Goal: Task Accomplishment & Management: Complete application form

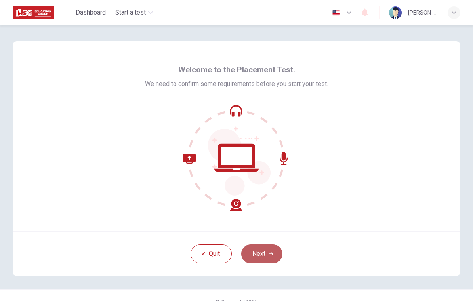
click at [264, 258] on button "Next" at bounding box center [261, 253] width 41 height 19
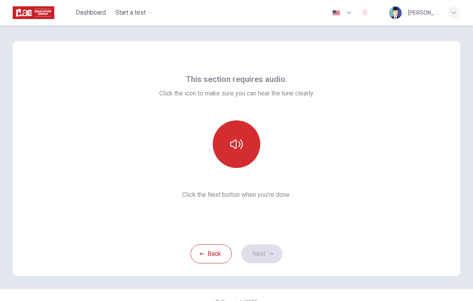
click at [235, 149] on icon "button" at bounding box center [236, 144] width 13 height 13
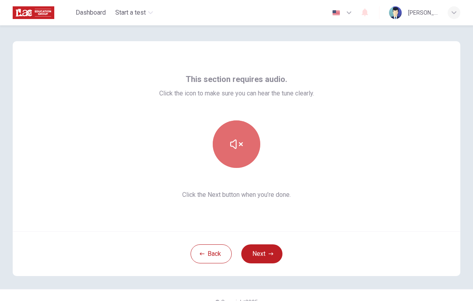
click at [235, 149] on icon "button" at bounding box center [236, 144] width 13 height 13
click at [236, 150] on icon "button" at bounding box center [236, 144] width 13 height 13
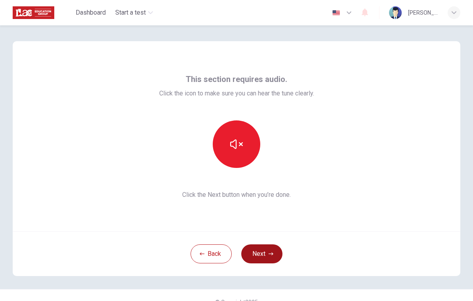
click at [273, 258] on button "Next" at bounding box center [261, 253] width 41 height 19
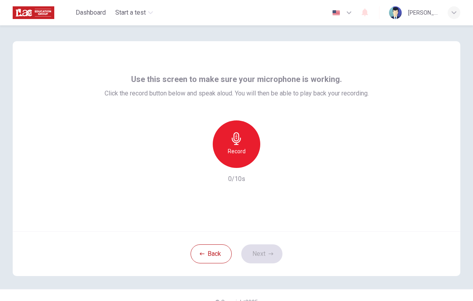
click at [229, 155] on h6 "Record" at bounding box center [237, 152] width 18 height 10
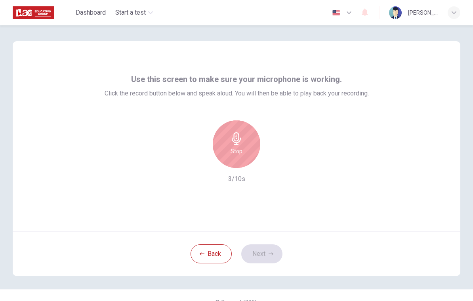
click at [229, 155] on div "Stop" at bounding box center [237, 144] width 48 height 48
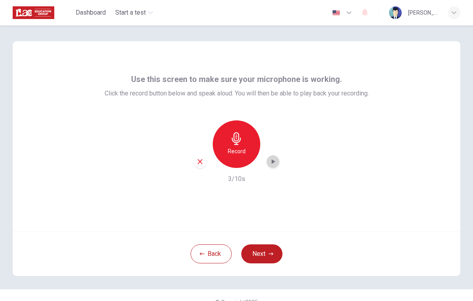
click at [272, 164] on icon "button" at bounding box center [273, 162] width 8 height 8
click at [262, 255] on button "Next" at bounding box center [261, 253] width 41 height 19
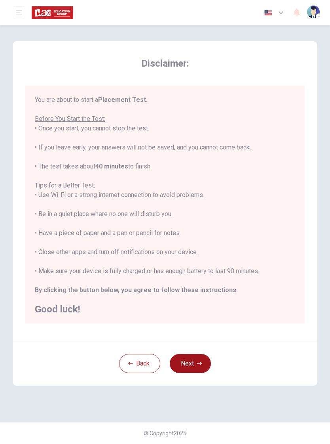
click at [199, 301] on icon "button" at bounding box center [199, 363] width 5 height 5
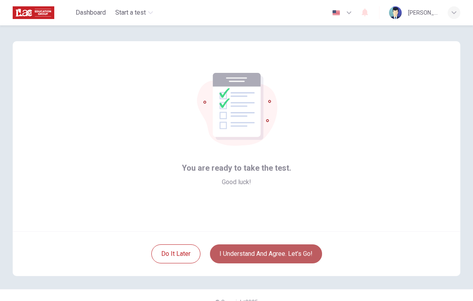
click at [286, 261] on button "I understand and agree. Let’s go!" at bounding box center [266, 253] width 112 height 19
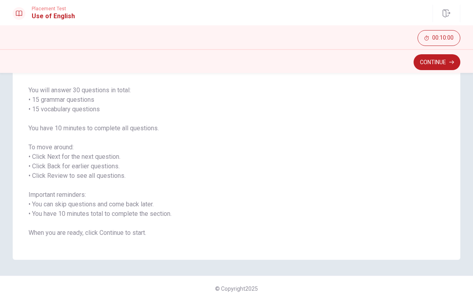
scroll to position [54, 0]
click at [447, 63] on button "Continue" at bounding box center [437, 62] width 47 height 16
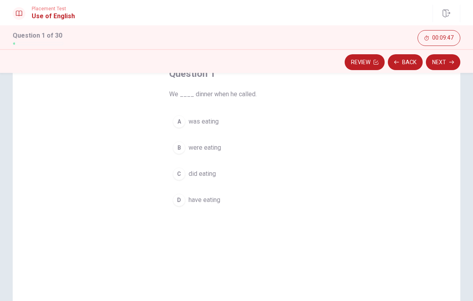
click at [180, 204] on div "D" at bounding box center [179, 200] width 13 height 13
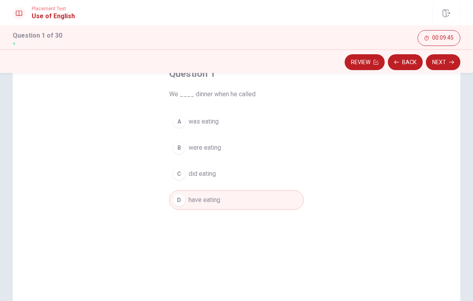
click at [445, 66] on button "Next" at bounding box center [443, 62] width 34 height 16
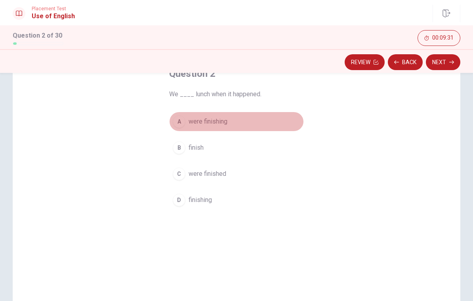
click at [179, 123] on div "A" at bounding box center [179, 121] width 13 height 13
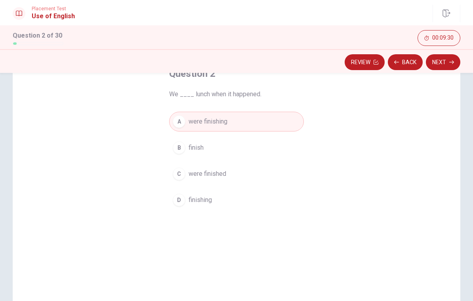
click at [443, 63] on button "Next" at bounding box center [443, 62] width 34 height 16
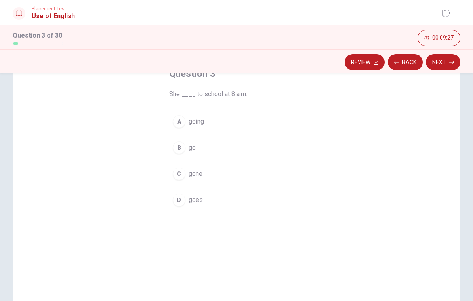
scroll to position [38, 0]
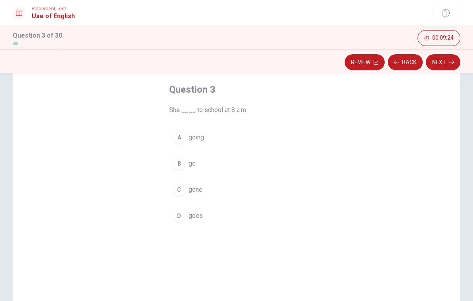
click at [182, 141] on div "A" at bounding box center [179, 137] width 13 height 13
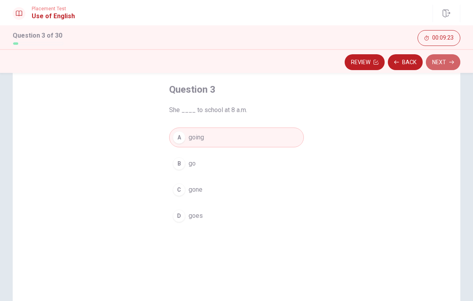
click at [437, 67] on button "Next" at bounding box center [443, 62] width 34 height 16
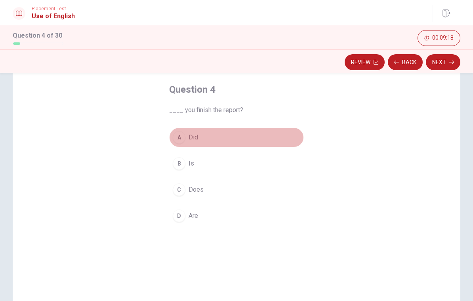
click at [177, 134] on div "A" at bounding box center [179, 137] width 13 height 13
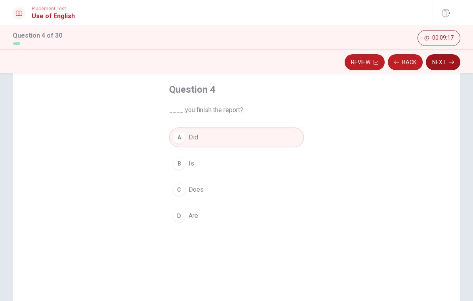
click at [444, 63] on button "Next" at bounding box center [443, 62] width 34 height 16
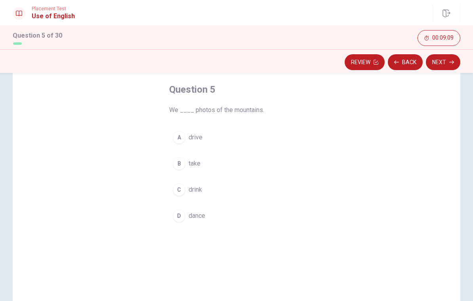
click at [182, 167] on div "B" at bounding box center [179, 163] width 13 height 13
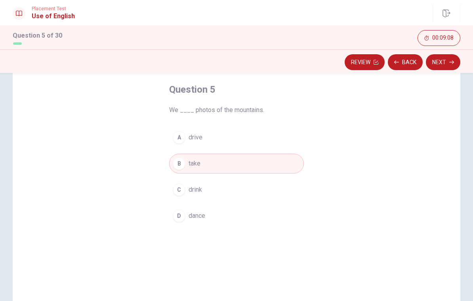
click at [434, 65] on button "Next" at bounding box center [443, 62] width 34 height 16
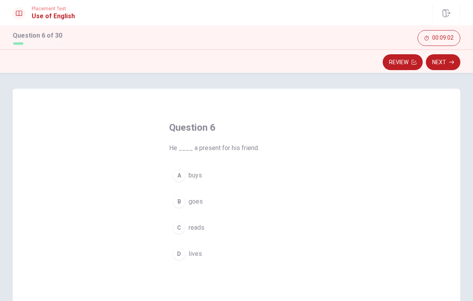
scroll to position [37, 0]
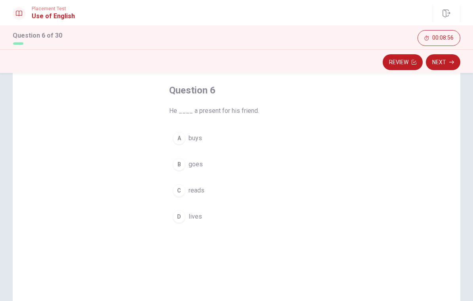
click at [177, 141] on div "A" at bounding box center [179, 138] width 13 height 13
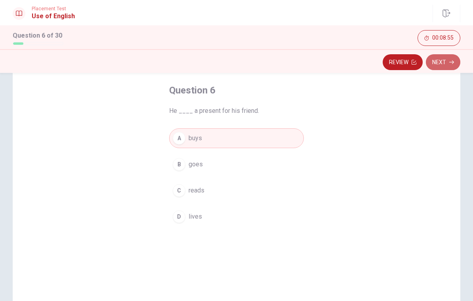
click at [454, 65] on button "Next" at bounding box center [443, 62] width 34 height 16
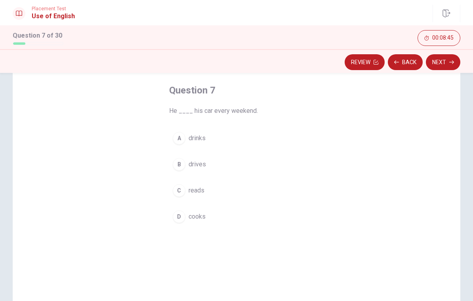
click at [181, 164] on div "B" at bounding box center [179, 164] width 13 height 13
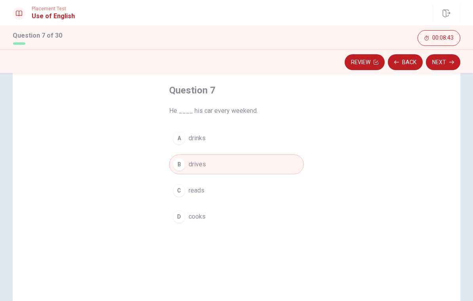
click at [448, 60] on button "Next" at bounding box center [443, 62] width 34 height 16
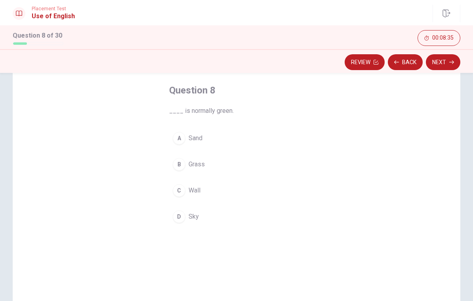
click at [178, 213] on div "D" at bounding box center [179, 216] width 13 height 13
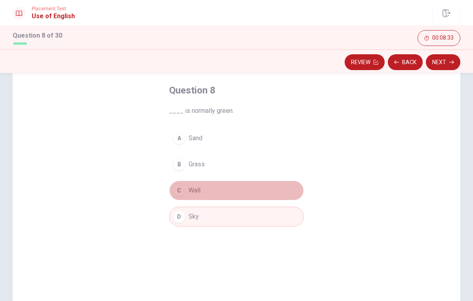
click at [179, 195] on div "C" at bounding box center [179, 190] width 13 height 13
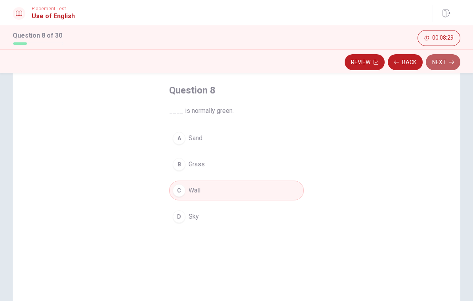
click at [452, 64] on icon "button" at bounding box center [451, 62] width 5 height 5
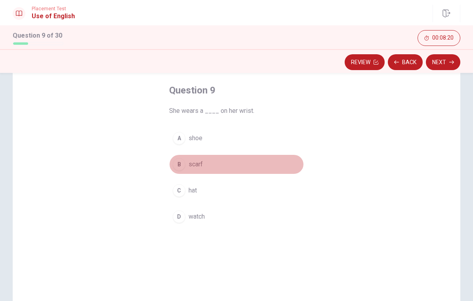
click at [179, 168] on div "B" at bounding box center [179, 164] width 13 height 13
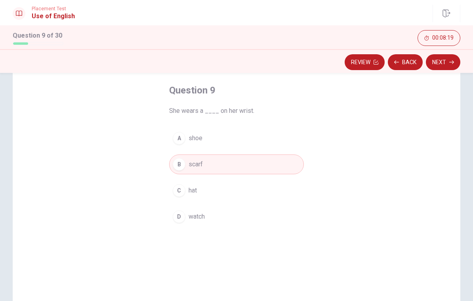
click at [435, 69] on button "Next" at bounding box center [443, 62] width 34 height 16
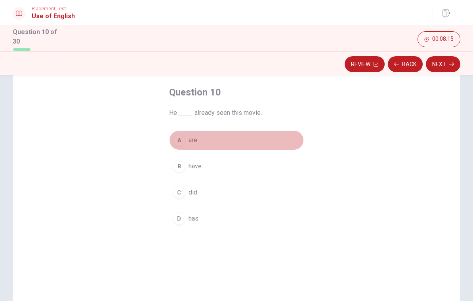
click at [184, 141] on div "A" at bounding box center [179, 140] width 13 height 13
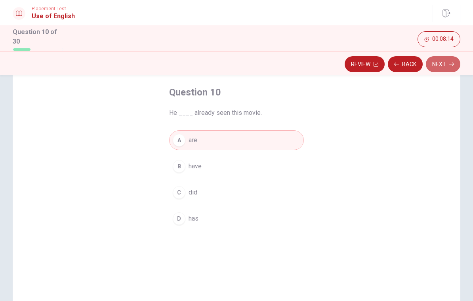
click at [456, 65] on button "Next" at bounding box center [443, 64] width 34 height 16
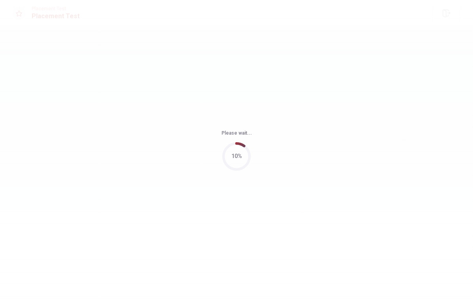
scroll to position [0, 0]
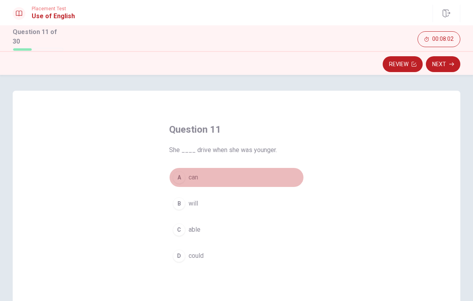
click at [178, 180] on div "A" at bounding box center [179, 177] width 13 height 13
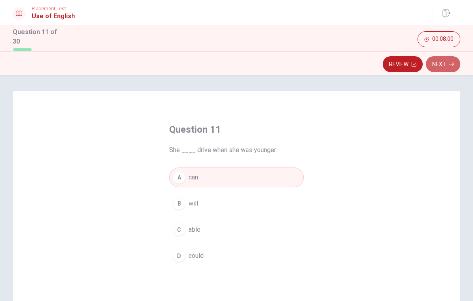
click at [446, 62] on button "Next" at bounding box center [443, 64] width 34 height 16
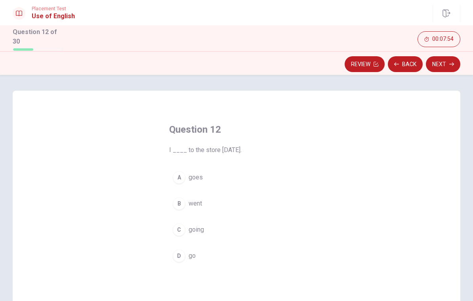
click at [177, 204] on div "B" at bounding box center [179, 203] width 13 height 13
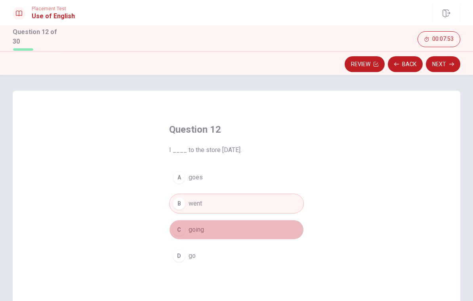
click at [181, 232] on div "C" at bounding box center [179, 229] width 13 height 13
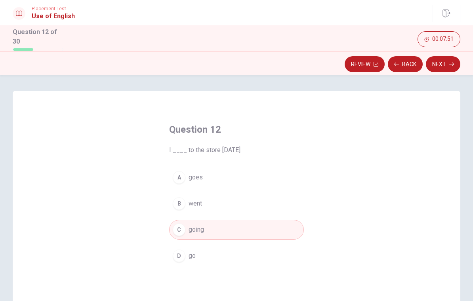
click at [440, 64] on button "Next" at bounding box center [443, 64] width 34 height 16
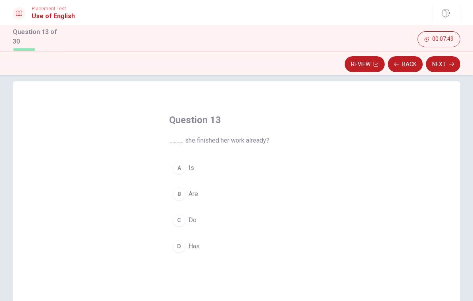
scroll to position [24, 0]
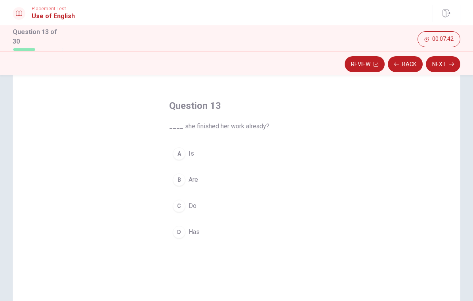
click at [181, 233] on div "D" at bounding box center [179, 232] width 13 height 13
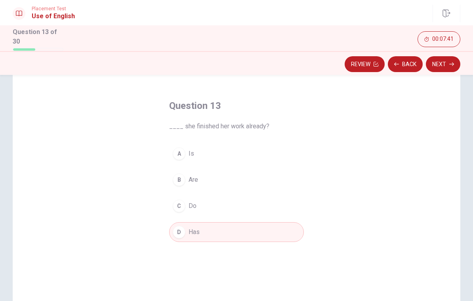
click at [430, 64] on button "Next" at bounding box center [443, 64] width 34 height 16
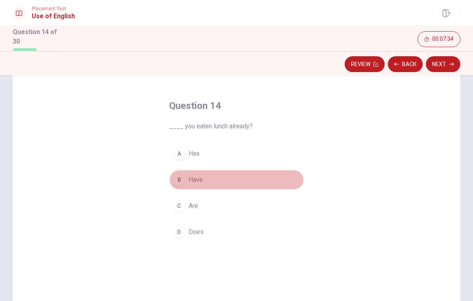
click at [176, 182] on div "B" at bounding box center [179, 180] width 13 height 13
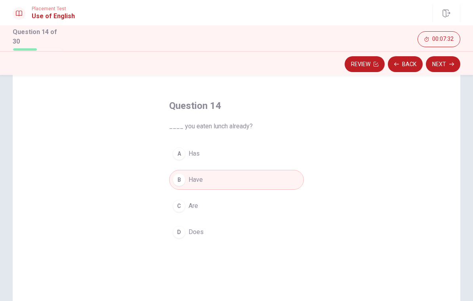
click at [443, 65] on button "Next" at bounding box center [443, 64] width 34 height 16
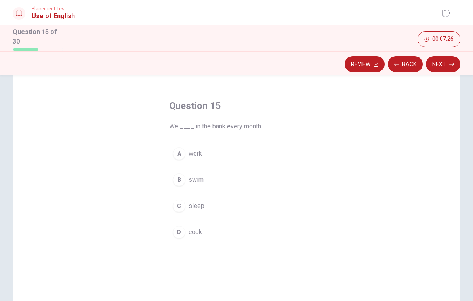
click at [179, 156] on div "A" at bounding box center [179, 153] width 13 height 13
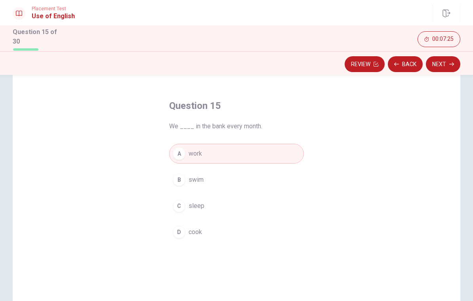
click at [444, 69] on button "Next" at bounding box center [443, 64] width 34 height 16
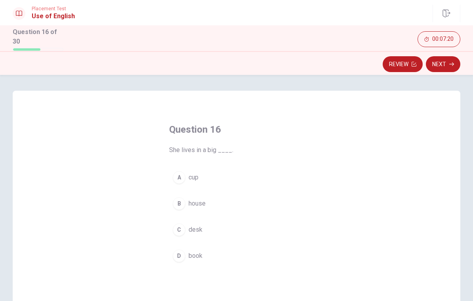
scroll to position [6, 0]
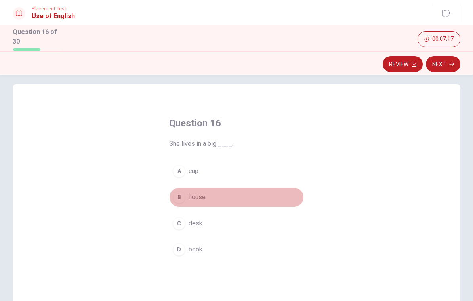
click at [179, 198] on div "B" at bounding box center [179, 197] width 13 height 13
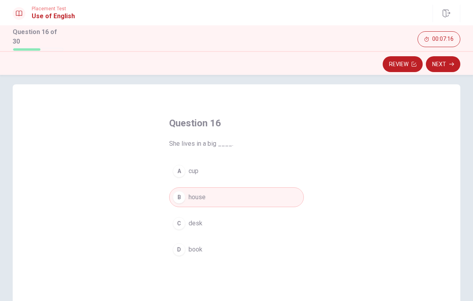
click at [452, 65] on button "Next" at bounding box center [443, 64] width 34 height 16
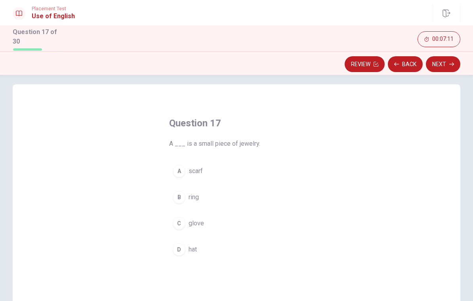
click at [179, 198] on div "B" at bounding box center [179, 197] width 13 height 13
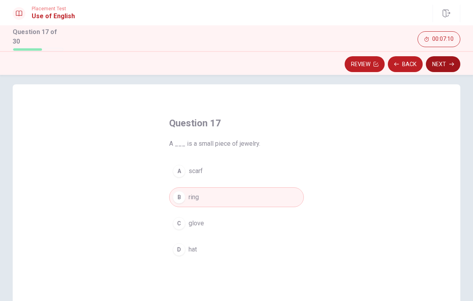
click at [454, 58] on button "Next" at bounding box center [443, 64] width 34 height 16
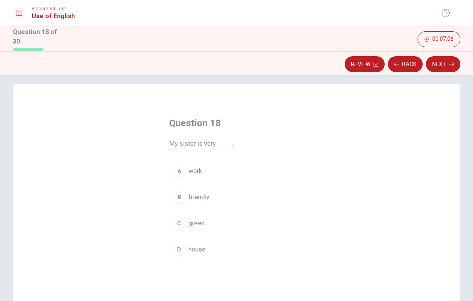
click at [177, 194] on div "B" at bounding box center [179, 197] width 13 height 13
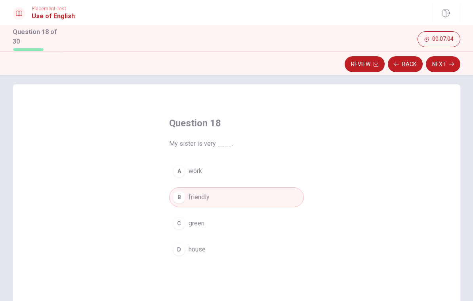
click at [449, 61] on button "Next" at bounding box center [443, 64] width 34 height 16
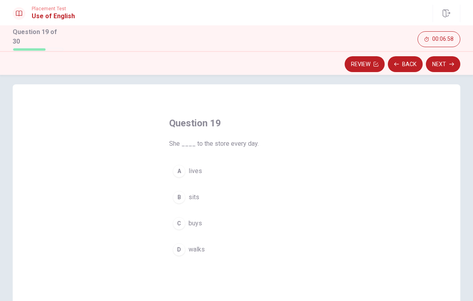
click at [178, 223] on div "C" at bounding box center [179, 223] width 13 height 13
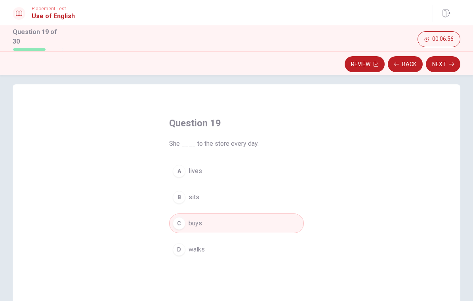
click at [445, 66] on button "Next" at bounding box center [443, 64] width 34 height 16
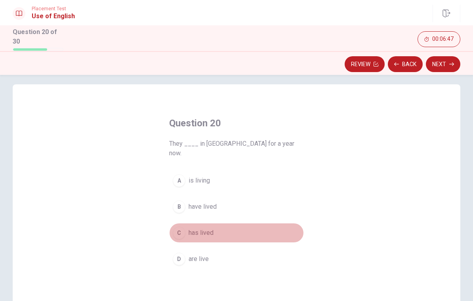
click at [181, 227] on div "C" at bounding box center [179, 233] width 13 height 13
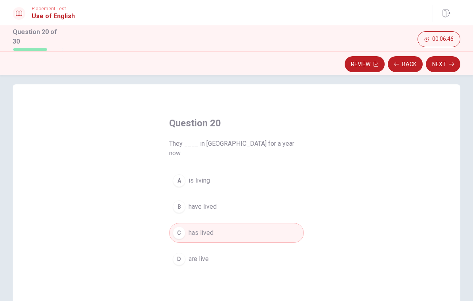
click at [452, 66] on button "Next" at bounding box center [443, 64] width 34 height 16
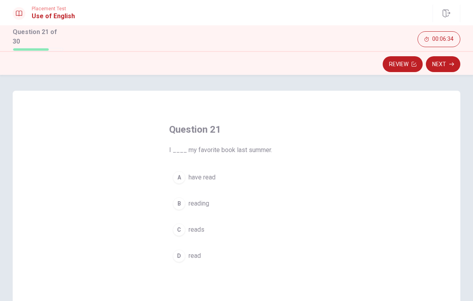
scroll to position [8, 0]
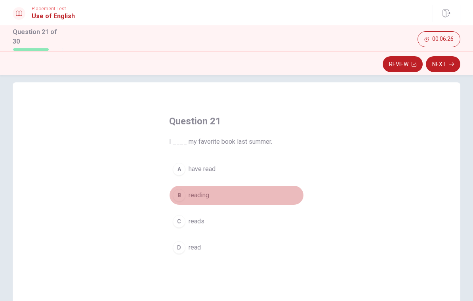
click at [179, 195] on div "B" at bounding box center [179, 195] width 13 height 13
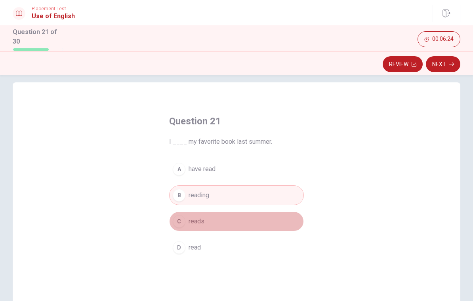
click at [177, 225] on div "C" at bounding box center [179, 221] width 13 height 13
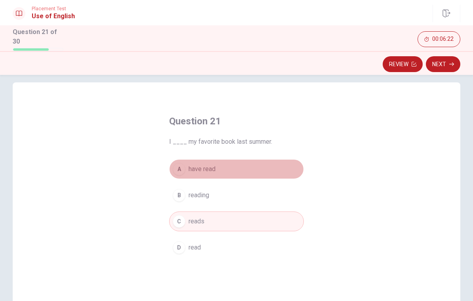
click at [185, 164] on button "A have read" at bounding box center [236, 169] width 135 height 20
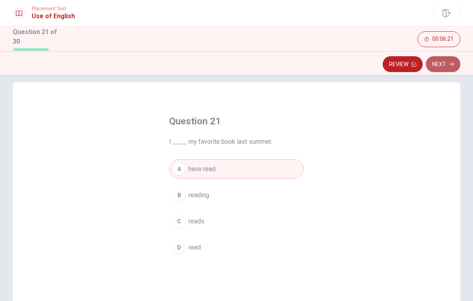
click at [447, 65] on button "Next" at bounding box center [443, 64] width 34 height 16
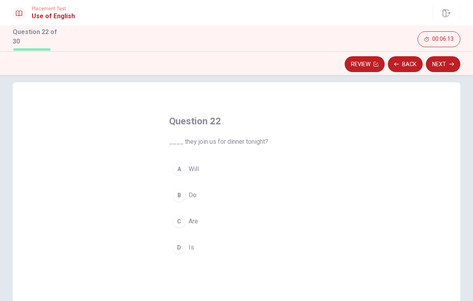
click at [181, 169] on div "A" at bounding box center [179, 169] width 13 height 13
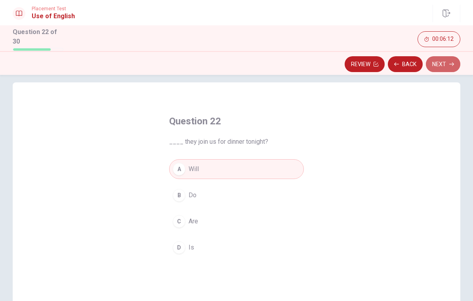
click at [437, 69] on button "Next" at bounding box center [443, 64] width 34 height 16
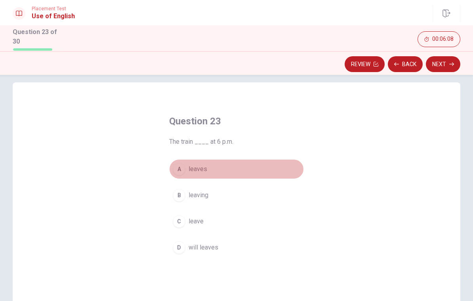
click at [180, 169] on div "A" at bounding box center [179, 169] width 13 height 13
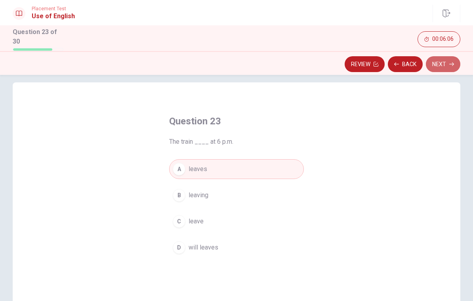
click at [445, 64] on button "Next" at bounding box center [443, 64] width 34 height 16
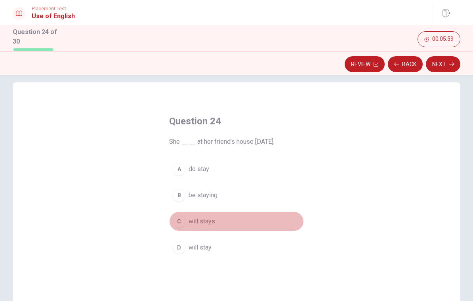
click at [178, 221] on div "C" at bounding box center [179, 221] width 13 height 13
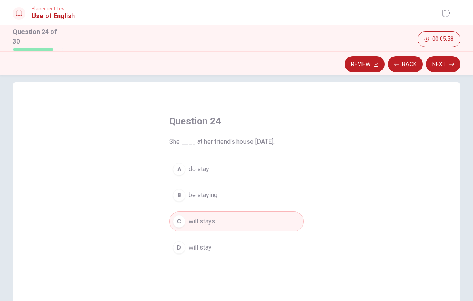
click at [436, 66] on button "Next" at bounding box center [443, 64] width 34 height 16
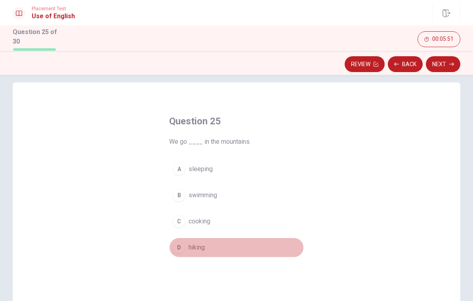
click at [176, 249] on div "D" at bounding box center [179, 247] width 13 height 13
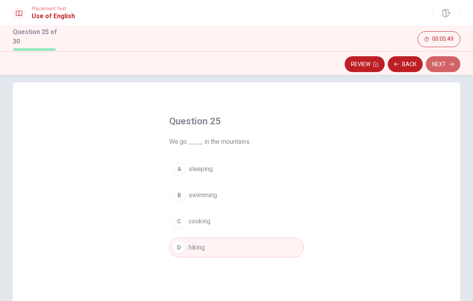
click at [441, 64] on button "Next" at bounding box center [443, 64] width 34 height 16
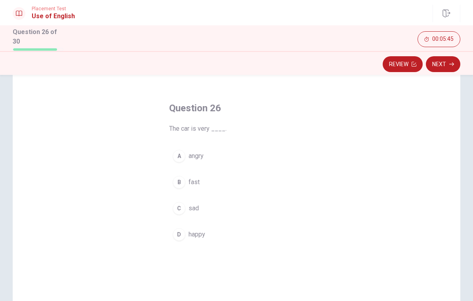
scroll to position [23, 0]
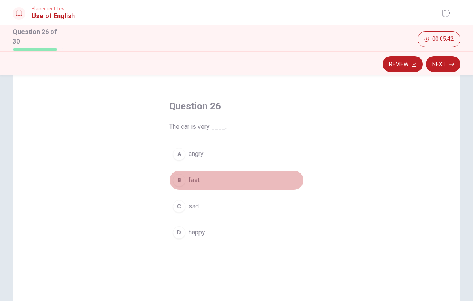
click at [179, 178] on div "B" at bounding box center [179, 180] width 13 height 13
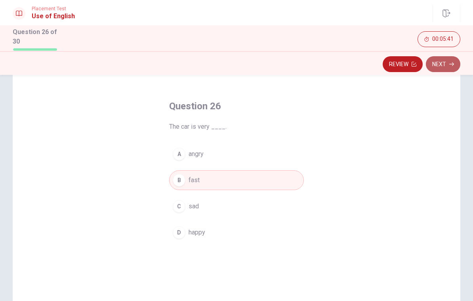
click at [444, 64] on button "Next" at bounding box center [443, 64] width 34 height 16
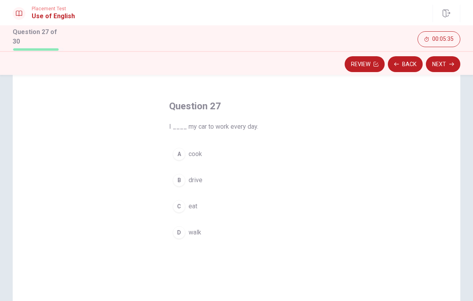
click at [180, 181] on div "B" at bounding box center [179, 180] width 13 height 13
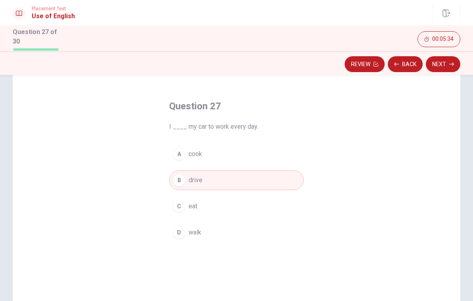
click at [442, 72] on div "Review Back Next" at bounding box center [236, 63] width 473 height 24
click at [439, 68] on button "Next" at bounding box center [443, 64] width 34 height 16
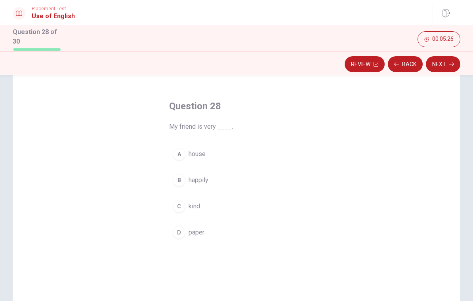
click at [178, 200] on div "C" at bounding box center [179, 206] width 13 height 13
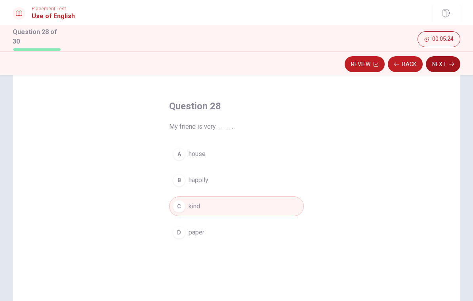
click at [443, 65] on button "Next" at bounding box center [443, 64] width 34 height 16
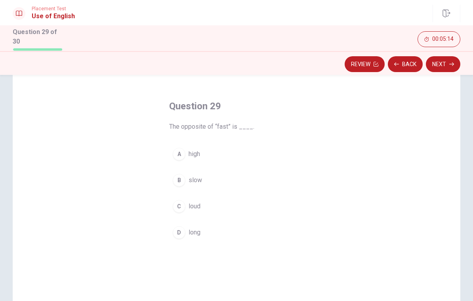
click at [181, 180] on div "B" at bounding box center [179, 180] width 13 height 13
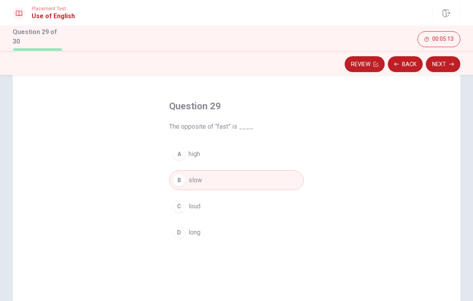
click at [443, 73] on div "Question 29 The opposite of “fast” is ____. A high B slow C loud D long" at bounding box center [237, 204] width 448 height 275
click at [441, 67] on button "Next" at bounding box center [443, 64] width 34 height 16
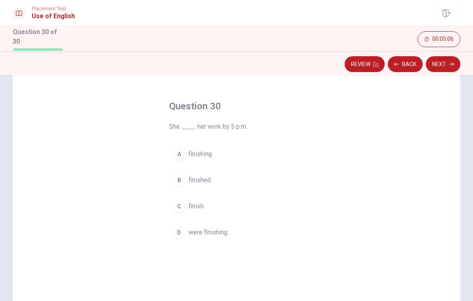
click at [179, 206] on div "C" at bounding box center [179, 206] width 13 height 13
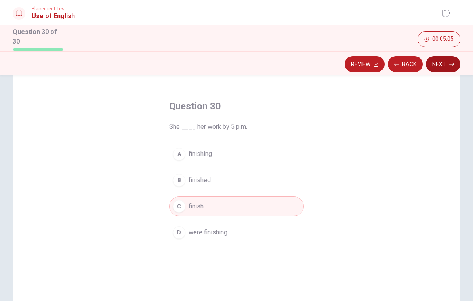
click at [444, 62] on button "Next" at bounding box center [443, 64] width 34 height 16
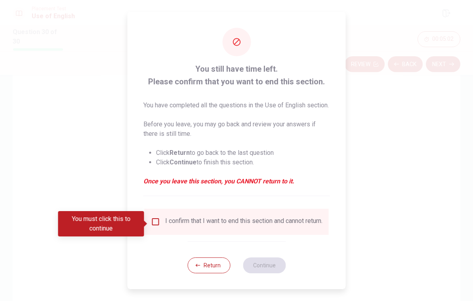
click at [158, 227] on input "You must click this to continue" at bounding box center [156, 222] width 10 height 10
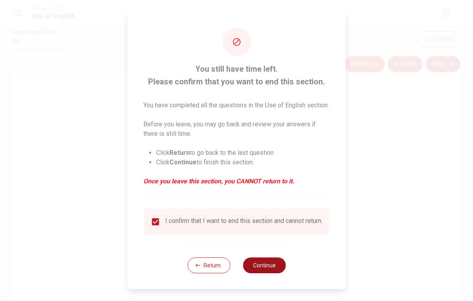
click at [275, 272] on button "Continue" at bounding box center [264, 266] width 43 height 16
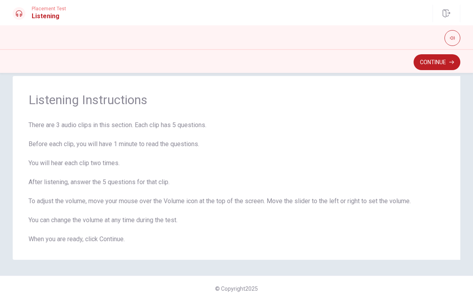
scroll to position [13, 0]
click at [437, 65] on button "Continue" at bounding box center [437, 62] width 47 height 16
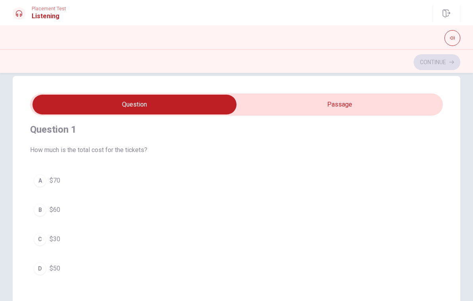
scroll to position [7, 0]
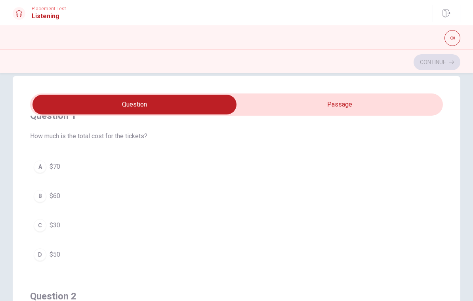
type input "5"
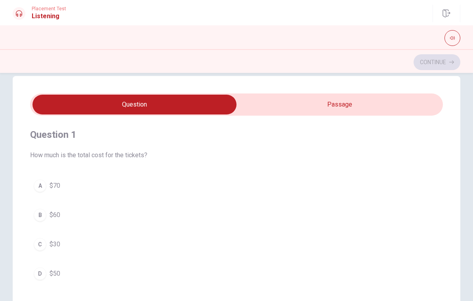
scroll to position [0, 0]
click at [342, 105] on input "checkbox" at bounding box center [134, 105] width 619 height 20
checkbox input "true"
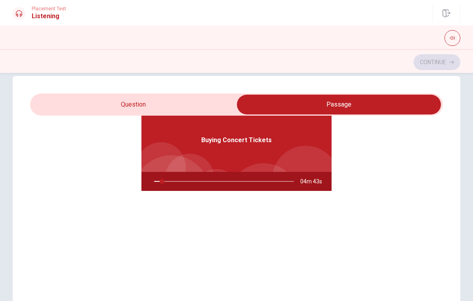
scroll to position [44, 0]
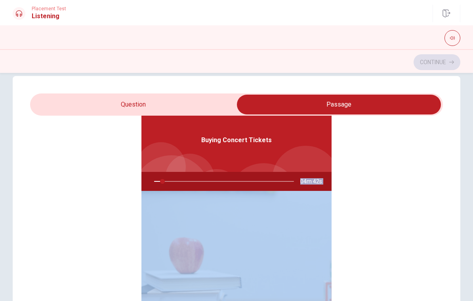
drag, startPoint x: 162, startPoint y: 182, endPoint x: 128, endPoint y: 184, distance: 33.3
click at [128, 184] on div "Buying Concert Tickets 04m 42s" at bounding box center [236, 224] width 413 height 306
click at [161, 181] on div at bounding box center [223, 181] width 156 height 19
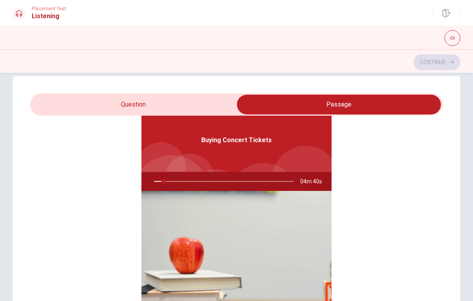
click at [154, 182] on div at bounding box center [223, 181] width 156 height 19
click at [155, 182] on div at bounding box center [223, 181] width 156 height 19
click at [106, 198] on div "Buying Concert Tickets 04m 39s" at bounding box center [236, 224] width 413 height 306
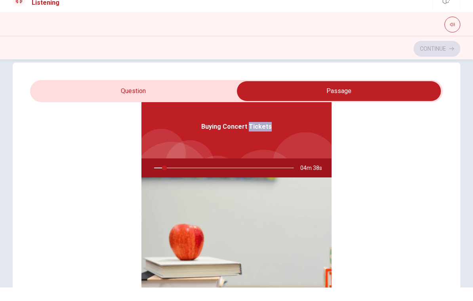
type input "8"
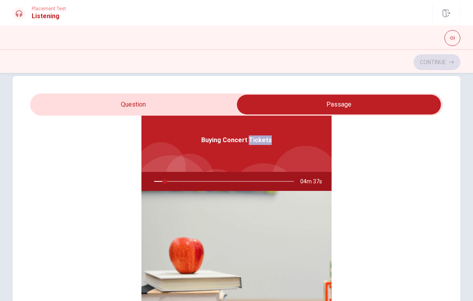
click at [143, 99] on input "checkbox" at bounding box center [338, 105] width 619 height 20
checkbox input "false"
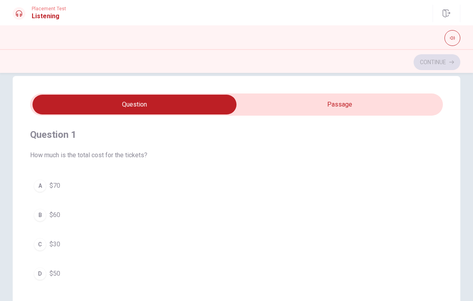
scroll to position [0, 0]
type input "10"
click at [298, 100] on input "checkbox" at bounding box center [134, 105] width 619 height 20
checkbox input "true"
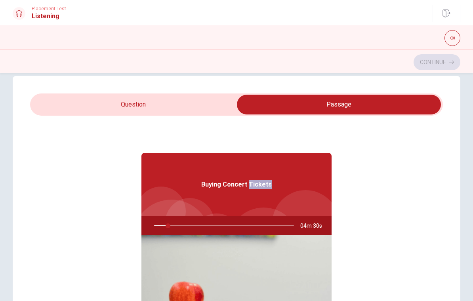
type input "10"
click at [151, 103] on input "checkbox" at bounding box center [338, 105] width 619 height 20
checkbox input "false"
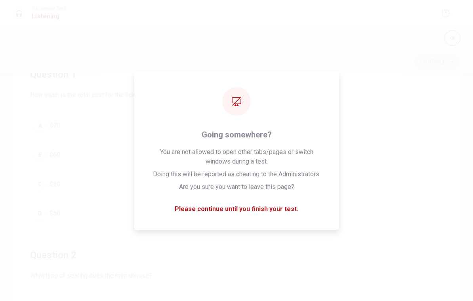
scroll to position [76, 0]
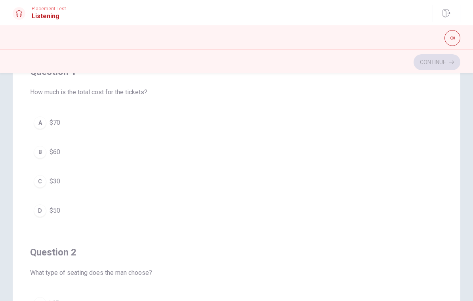
click at [41, 185] on div "C" at bounding box center [40, 181] width 13 height 13
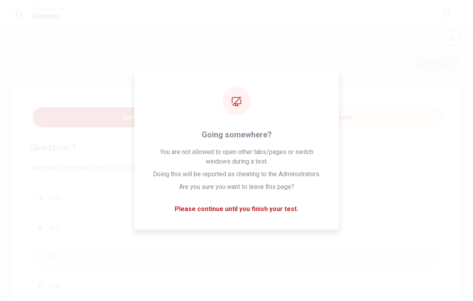
scroll to position [0, 0]
type input "24"
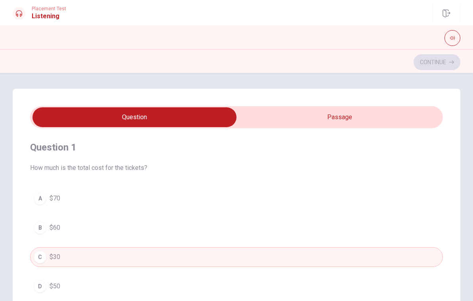
click at [285, 121] on input "checkbox" at bounding box center [134, 117] width 619 height 20
checkbox input "true"
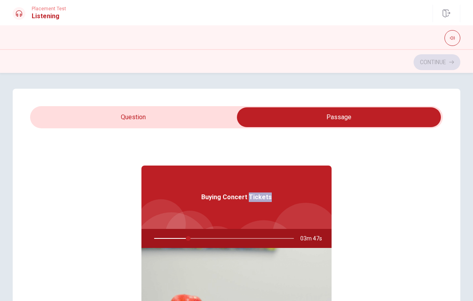
click at [379, 216] on div "Buying Concert Tickets 03m 47s" at bounding box center [236, 281] width 413 height 306
drag, startPoint x: 189, startPoint y: 239, endPoint x: 206, endPoint y: 240, distance: 17.4
click at [206, 240] on div at bounding box center [223, 238] width 156 height 19
type input "26"
click at [162, 114] on input "checkbox" at bounding box center [338, 117] width 619 height 20
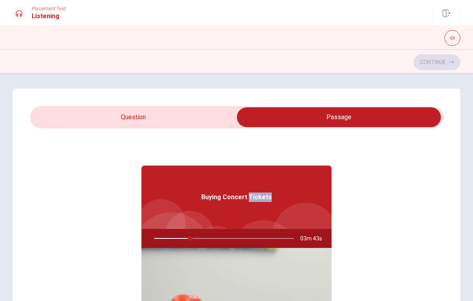
checkbox input "false"
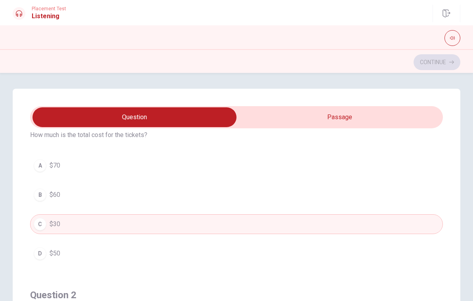
scroll to position [32, 0]
click at [64, 165] on button "A $70" at bounding box center [236, 166] width 413 height 20
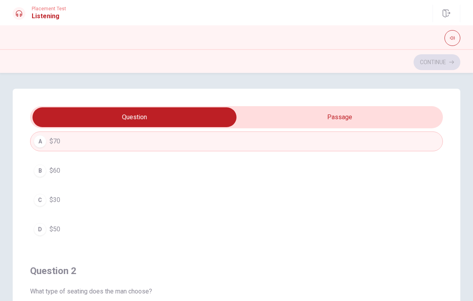
scroll to position [41, 0]
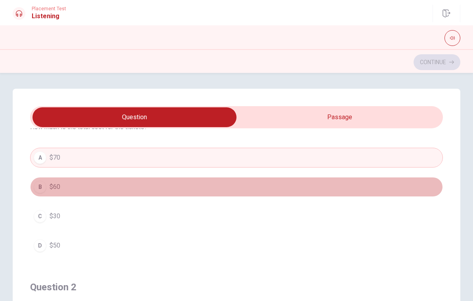
click at [71, 186] on button "B $60" at bounding box center [236, 187] width 413 height 20
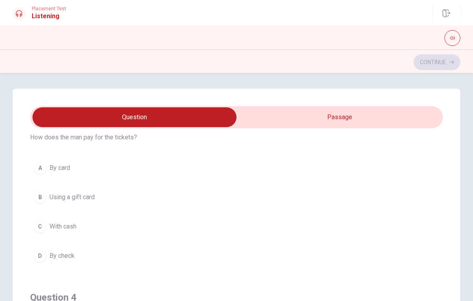
scroll to position [390, 0]
click at [67, 172] on span "By card" at bounding box center [60, 170] width 21 height 10
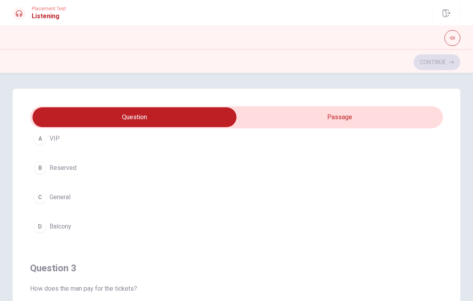
scroll to position [240, 0]
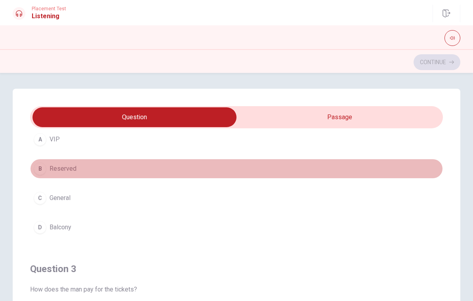
click at [78, 168] on button "B Reserved" at bounding box center [236, 169] width 413 height 20
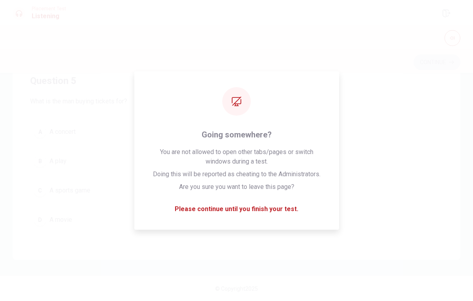
scroll to position [147, 0]
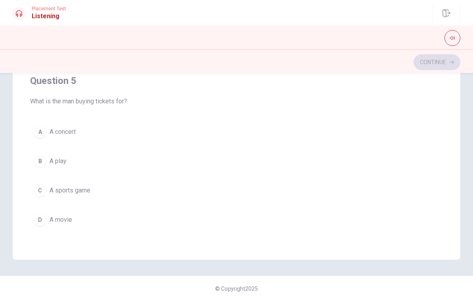
click at [85, 137] on button "A A concert" at bounding box center [236, 132] width 413 height 20
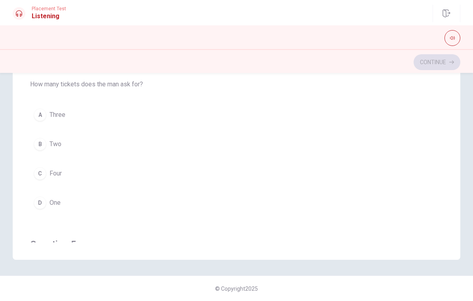
scroll to position [472, 0]
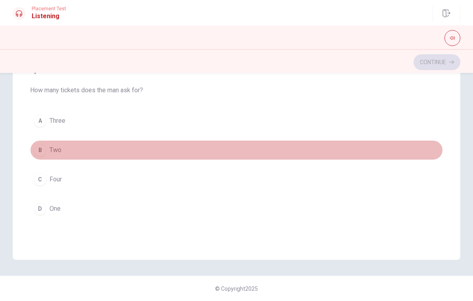
click at [97, 156] on button "B Two" at bounding box center [236, 150] width 413 height 20
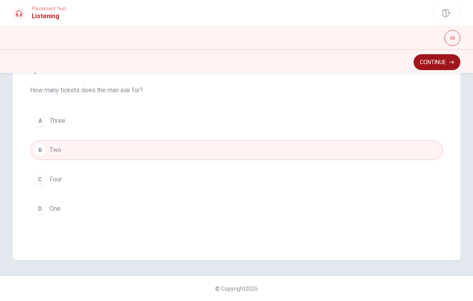
click at [439, 63] on button "Continue" at bounding box center [437, 62] width 47 height 16
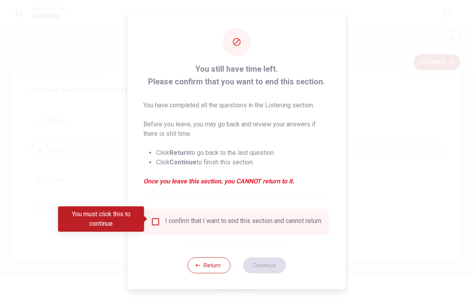
click at [158, 223] on input "You must click this to continue" at bounding box center [156, 222] width 10 height 10
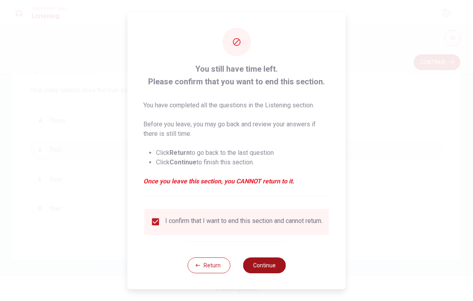
click at [275, 273] on button "Continue" at bounding box center [264, 266] width 43 height 16
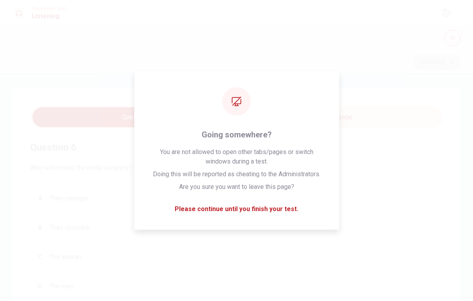
scroll to position [0, 0]
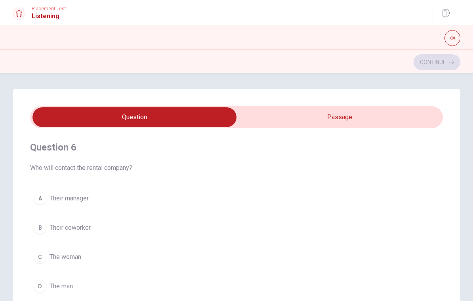
type input "12"
click at [317, 116] on input "checkbox" at bounding box center [134, 117] width 619 height 20
checkbox input "true"
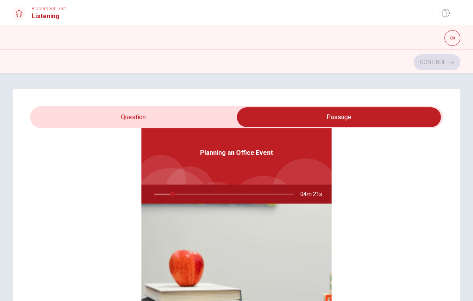
scroll to position [44, 0]
click at [184, 197] on div at bounding box center [223, 194] width 156 height 19
drag, startPoint x: 176, startPoint y: 194, endPoint x: 156, endPoint y: 192, distance: 19.5
click at [156, 192] on div at bounding box center [223, 194] width 156 height 19
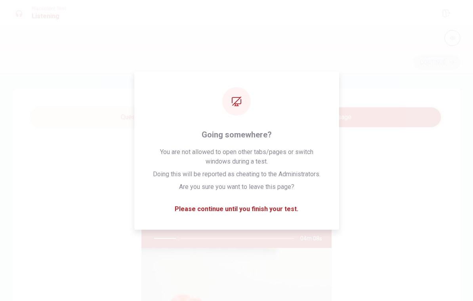
scroll to position [0, 0]
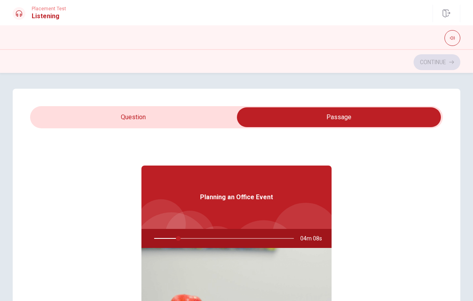
type input "18"
click at [128, 119] on input "checkbox" at bounding box center [338, 117] width 619 height 20
checkbox input "false"
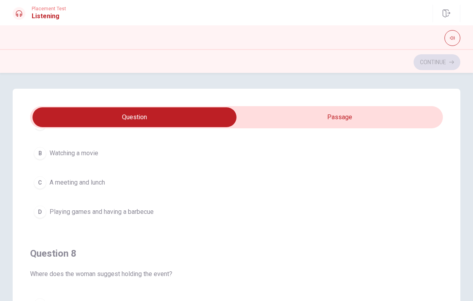
scroll to position [256, 0]
click at [154, 213] on span "Playing games and having a barbecue" at bounding box center [102, 212] width 104 height 10
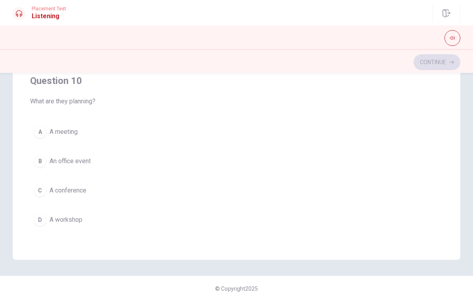
scroll to position [147, 0]
click at [76, 137] on button "A A meeting" at bounding box center [236, 132] width 413 height 20
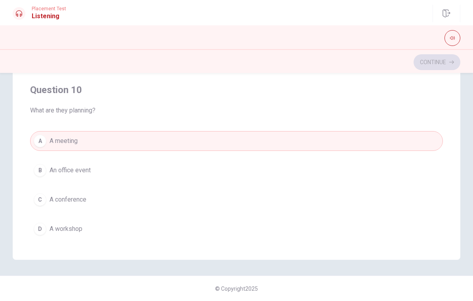
click at [98, 168] on button "B An office event" at bounding box center [236, 170] width 413 height 20
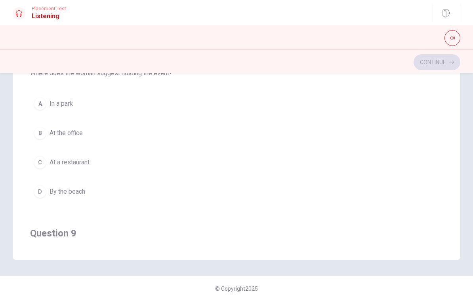
scroll to position [307, 0]
click at [79, 111] on button "A In a park" at bounding box center [236, 105] width 413 height 20
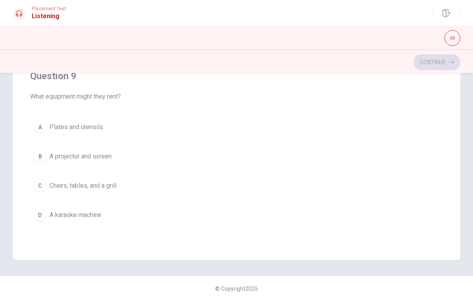
scroll to position [469, 0]
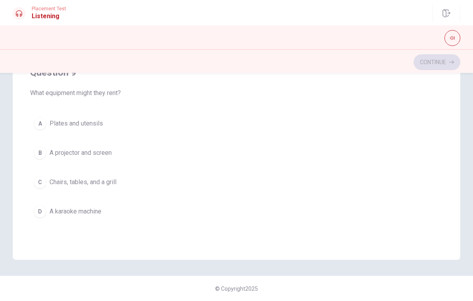
click at [89, 183] on span "Chairs, tables, and a grill" at bounding box center [83, 182] width 67 height 10
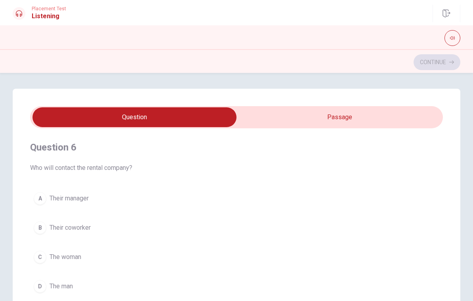
scroll to position [0, 0]
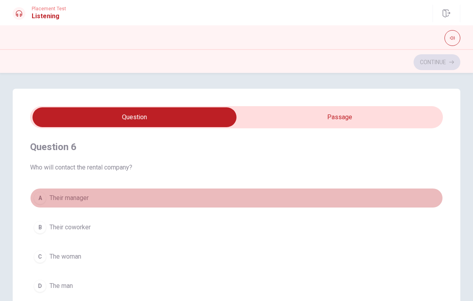
click at [98, 196] on button "A Their manager" at bounding box center [236, 198] width 413 height 20
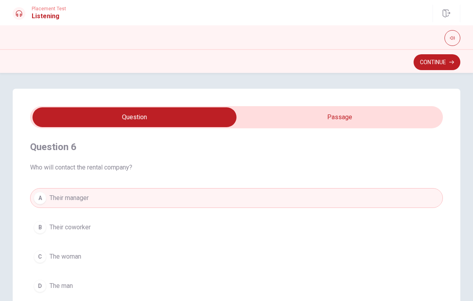
click at [76, 261] on button "C The woman" at bounding box center [236, 257] width 413 height 20
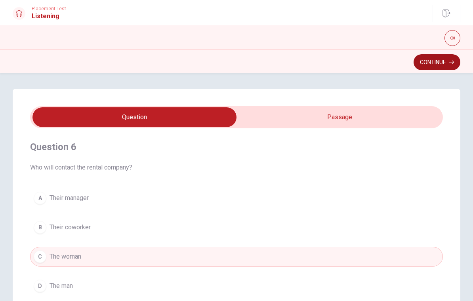
click at [446, 63] on button "Continue" at bounding box center [437, 62] width 47 height 16
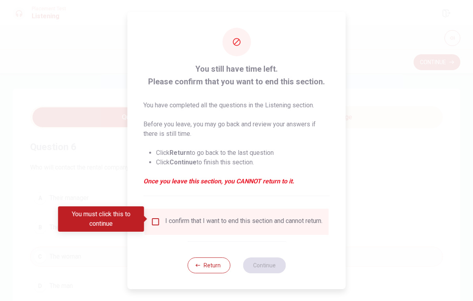
click at [155, 221] on input "You must click this to continue" at bounding box center [156, 222] width 10 height 10
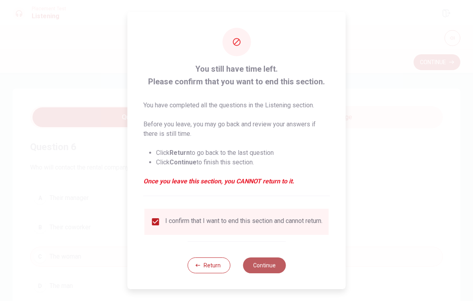
click at [267, 273] on button "Continue" at bounding box center [264, 266] width 43 height 16
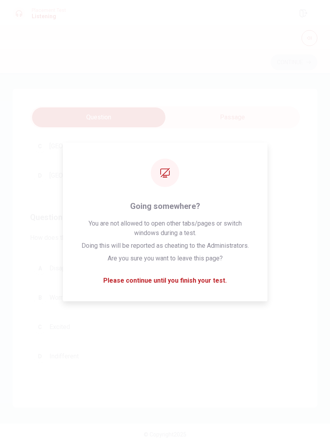
scroll to position [107, 0]
click at [218, 289] on div "A Disappointed B Worried C Excited D Indifferent" at bounding box center [165, 316] width 270 height 108
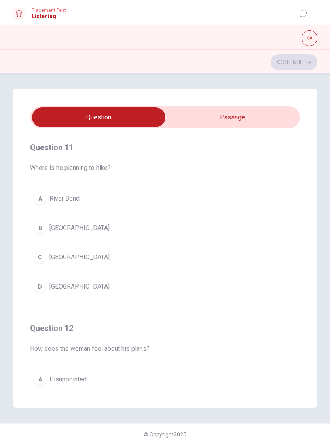
scroll to position [0, 0]
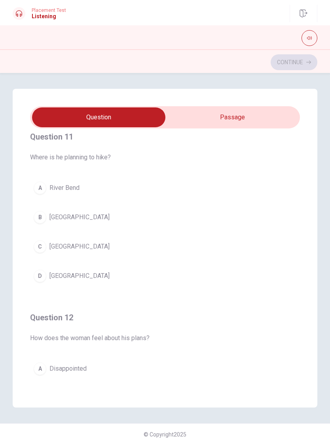
click at [63, 278] on span "[GEOGRAPHIC_DATA]" at bounding box center [80, 276] width 60 height 10
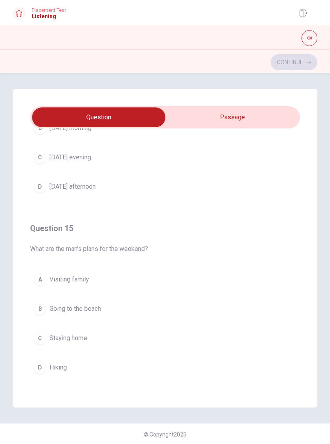
scroll to position [642, 0]
click at [70, 301] on button "D Hiking" at bounding box center [165, 367] width 270 height 20
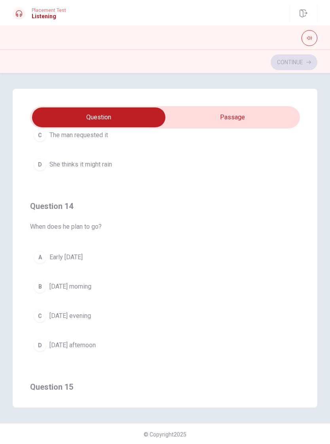
scroll to position [483, 0]
click at [45, 290] on div "B" at bounding box center [40, 286] width 13 height 13
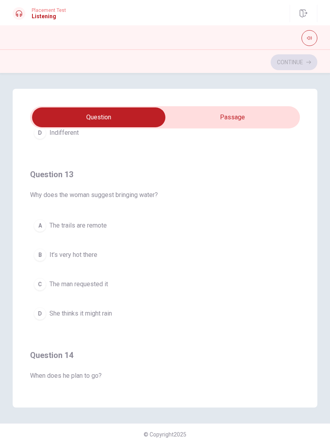
scroll to position [330, 0]
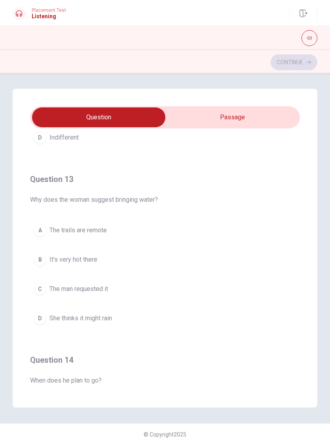
click at [62, 286] on span "The man requested it" at bounding box center [79, 289] width 59 height 10
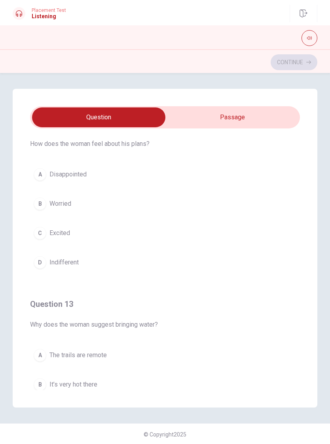
scroll to position [201, 0]
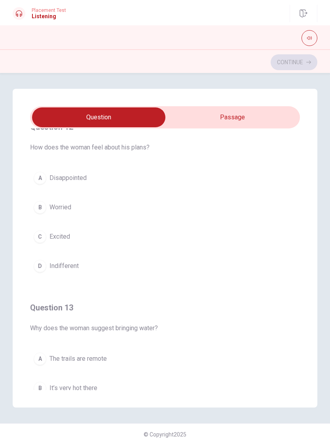
click at [45, 236] on div "C" at bounding box center [40, 236] width 13 height 13
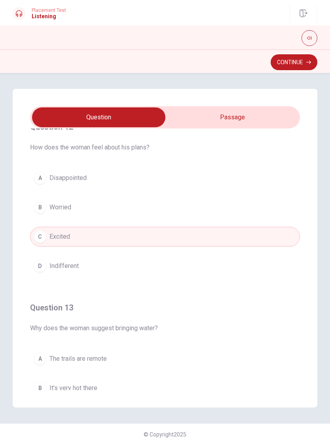
click at [295, 65] on button "Continue" at bounding box center [294, 62] width 47 height 16
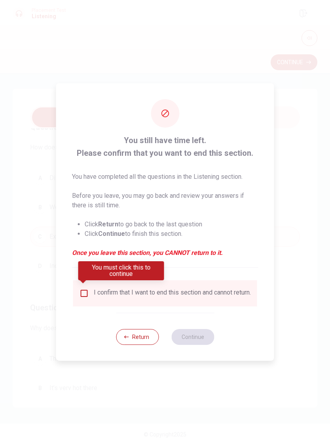
click at [82, 289] on input "You must click this to continue" at bounding box center [85, 293] width 10 height 10
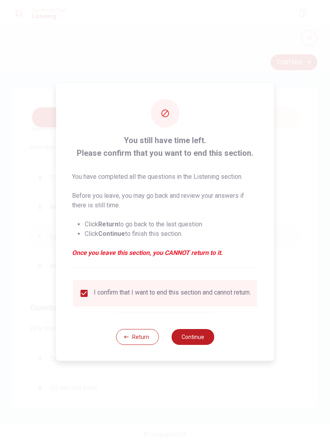
click at [202, 301] on button "Continue" at bounding box center [193, 337] width 43 height 16
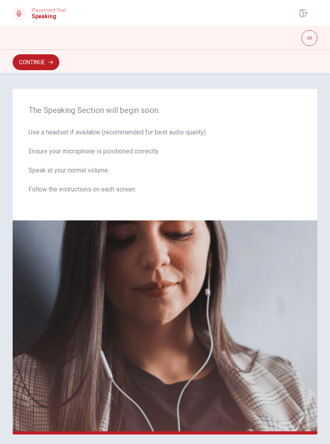
scroll to position [0, 0]
click at [28, 64] on button "Continue" at bounding box center [36, 62] width 47 height 16
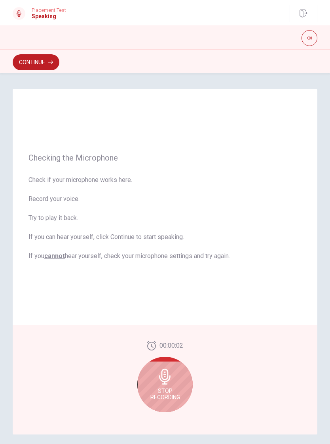
click at [158, 301] on div "Stop Recording" at bounding box center [164, 384] width 55 height 55
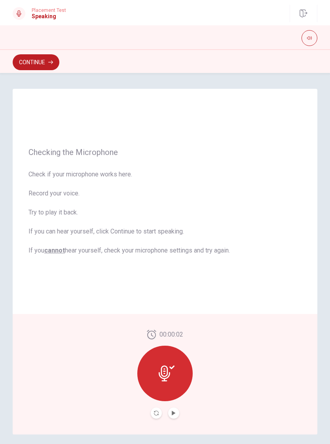
click at [172, 301] on button "Play Audio" at bounding box center [173, 412] width 11 height 11
click at [172, 301] on button "Pause Audio" at bounding box center [173, 412] width 11 height 11
click at [171, 301] on icon at bounding box center [172, 367] width 5 height 4
click at [33, 62] on button "Continue" at bounding box center [36, 62] width 47 height 16
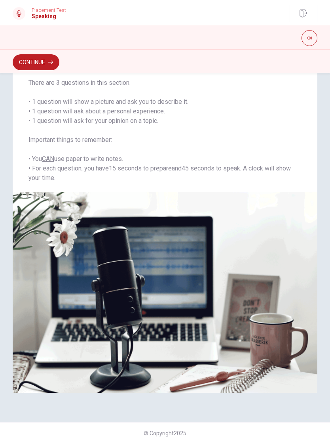
scroll to position [61, 0]
click at [34, 63] on button "Continue" at bounding box center [36, 62] width 47 height 16
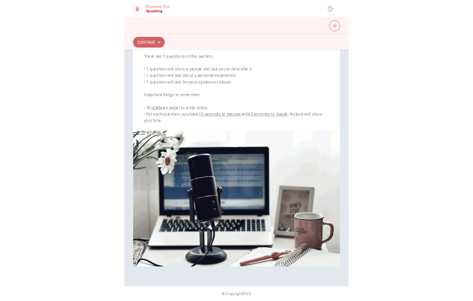
scroll to position [0, 0]
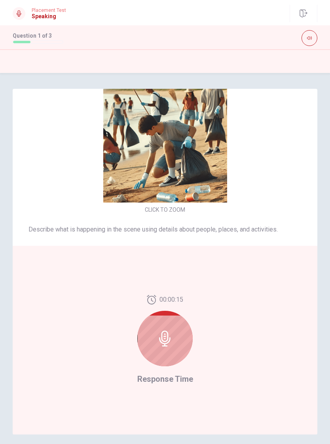
click at [171, 301] on icon at bounding box center [165, 338] width 16 height 16
click at [156, 301] on div at bounding box center [164, 338] width 55 height 55
click at [161, 301] on icon at bounding box center [165, 338] width 16 height 16
click at [164, 301] on div "00:00:07 Response Time" at bounding box center [165, 340] width 56 height 90
click at [163, 301] on div "00:00:07 Response Time" at bounding box center [165, 340] width 56 height 90
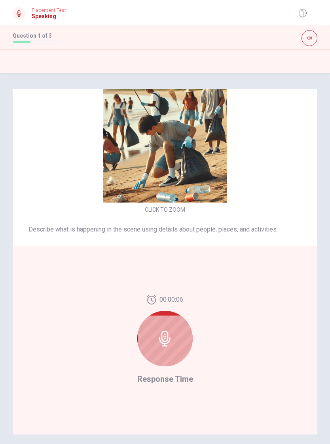
click at [160, 301] on icon at bounding box center [164, 338] width 11 height 16
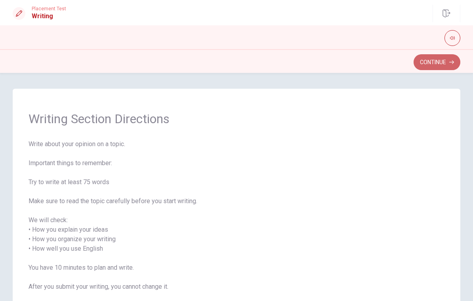
click at [450, 64] on icon "button" at bounding box center [451, 62] width 5 height 5
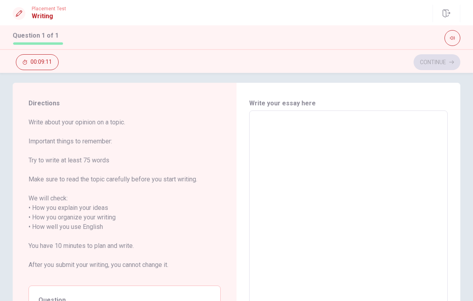
scroll to position [5, 0]
click at [308, 149] on textarea at bounding box center [348, 228] width 187 height 220
type textarea "I"
type textarea "x"
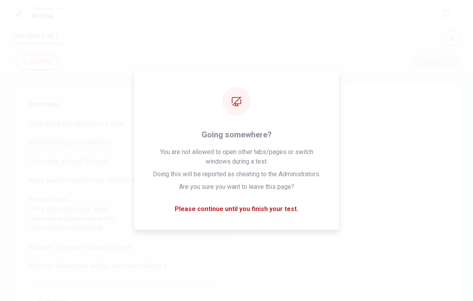
type textarea "I"
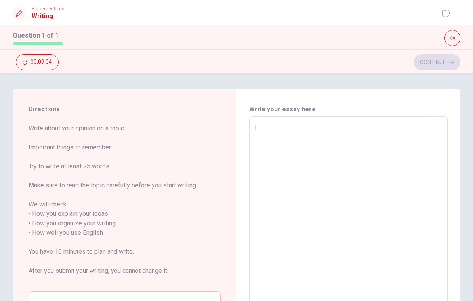
type textarea "x"
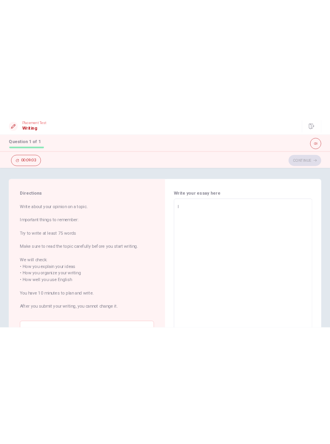
scroll to position [0, 0]
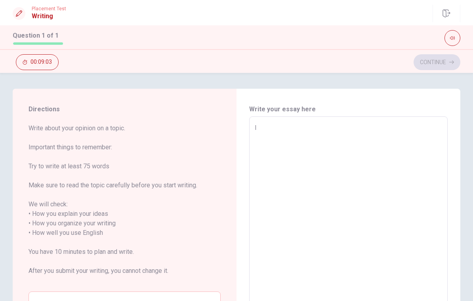
type textarea "I a"
type textarea "x"
type textarea "I ac"
type textarea "x"
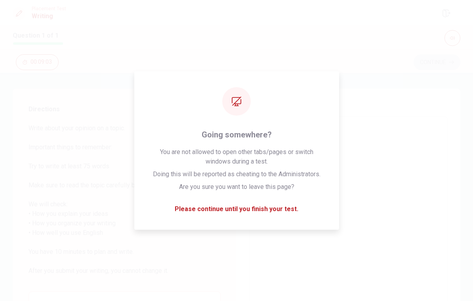
type textarea "I ach"
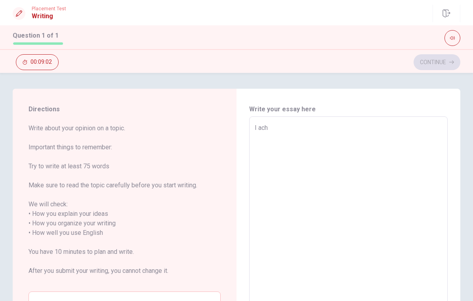
type textarea "x"
type textarea "I achi"
type textarea "x"
type textarea "I achie"
type textarea "x"
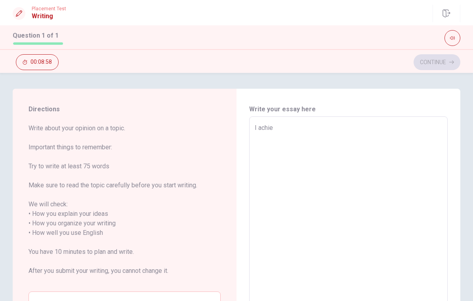
type textarea "I achiev"
type textarea "x"
type textarea "I achieve"
type textarea "x"
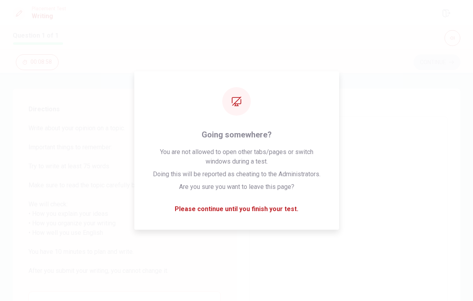
type textarea "I achieved"
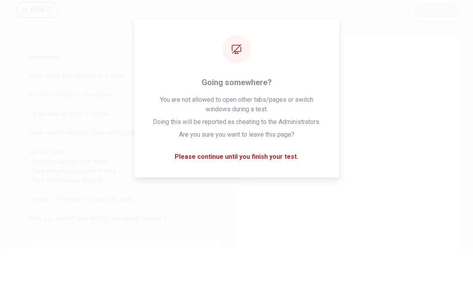
type textarea "x"
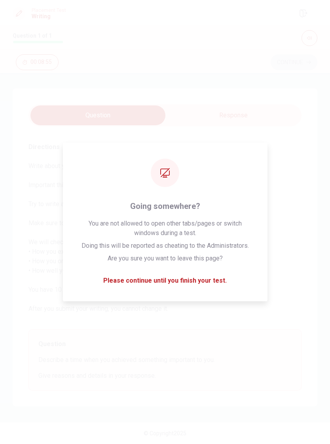
scroll to position [0, 0]
click at [273, 273] on span "Write about your opinion on a topic. Important things to remember: Try to write…" at bounding box center [165, 242] width 273 height 162
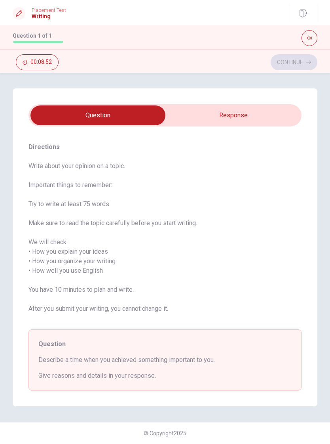
type textarea "x"
click at [259, 118] on input "checkbox" at bounding box center [98, 115] width 410 height 20
checkbox input "true"
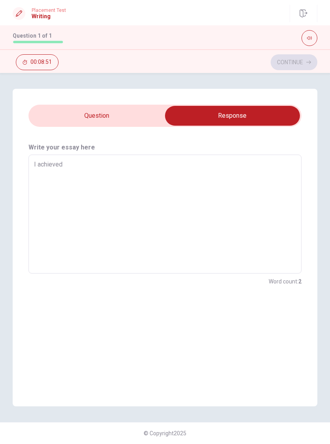
click at [181, 183] on textarea "I achieved" at bounding box center [165, 214] width 262 height 106
type textarea "x"
type textarea "I achieved"
type textarea "x"
type textarea "I achieved a"
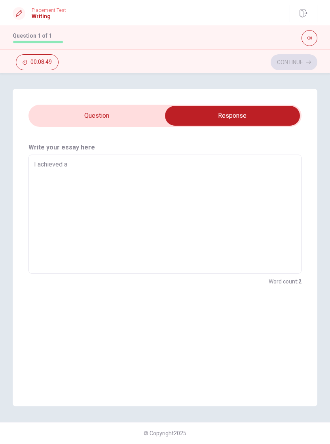
type textarea "x"
type textarea "I achieved a"
type textarea "x"
type textarea "I achieved a v"
type textarea "x"
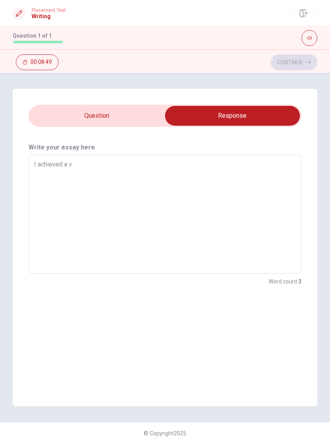
type textarea "I achieved a ve"
type textarea "x"
type textarea "I achieved a ver"
type textarea "x"
type textarea "I achieved a very"
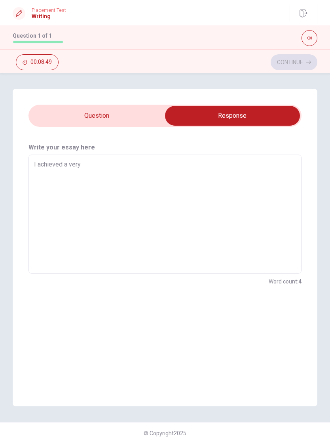
type textarea "x"
type textarea "I achieved a very"
type textarea "x"
type textarea "I achieved a very i"
type textarea "x"
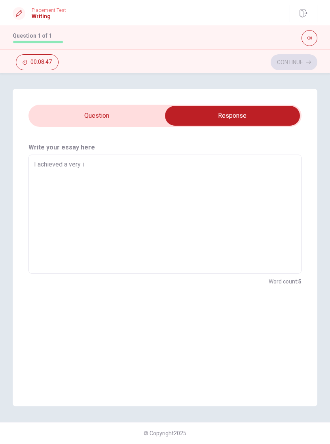
type textarea "I achieved a very im"
type textarea "x"
type textarea "I achieved a very imp"
type textarea "x"
type textarea "I achieved a very impo"
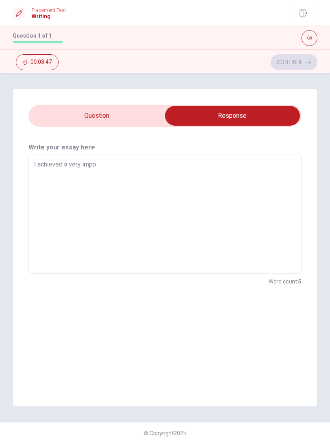
type textarea "x"
type textarea "I achieved a very impor"
type textarea "x"
type textarea "I achieved a very import"
type textarea "x"
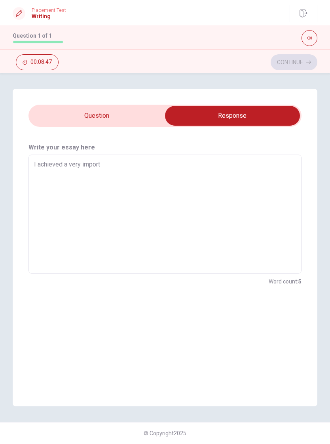
type textarea "I achieved a very import"
type textarea "x"
type textarea "I achieved a very import"
type textarea "x"
type textarea "I achieved a very importa"
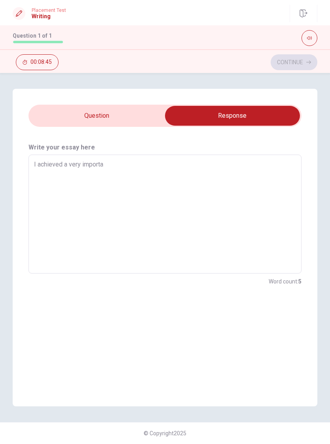
type textarea "x"
type textarea "I achieved a very importan"
type textarea "x"
type textarea "I achieved a very important"
type textarea "x"
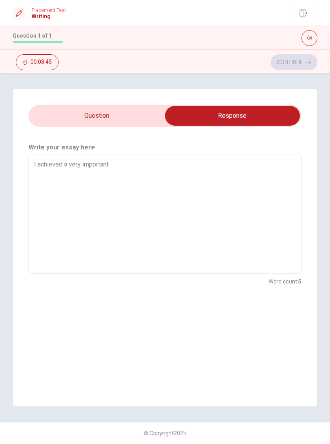
type textarea "I achieved a very important"
type textarea "x"
type textarea "I achieved a very important"
click at [85, 111] on input "checkbox" at bounding box center [233, 116] width 410 height 20
checkbox input "false"
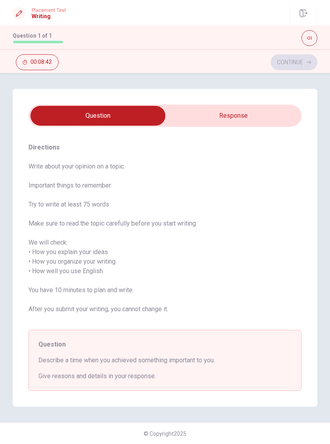
type textarea "x"
click at [220, 110] on input "checkbox" at bounding box center [98, 116] width 410 height 20
checkbox input "true"
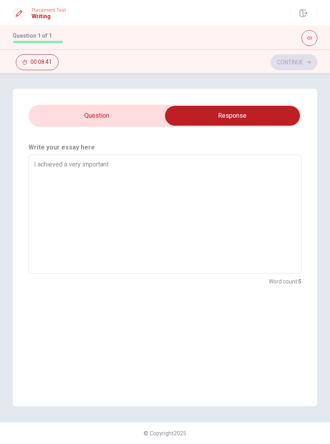
click at [80, 163] on textarea "I achieved a very important" at bounding box center [165, 214] width 262 height 106
click at [67, 164] on textarea "I achieved a very important" at bounding box center [165, 214] width 262 height 106
click at [60, 165] on textarea "I achieved a very important" at bounding box center [165, 214] width 262 height 106
type textarea "x"
type textarea "I achieved a very important"
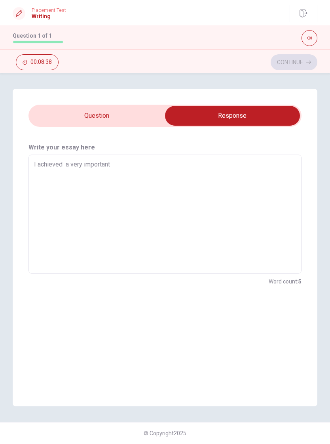
type textarea "x"
type textarea "I achieved s a very important"
type textarea "x"
type textarea "I achieved so a very important"
type textarea "x"
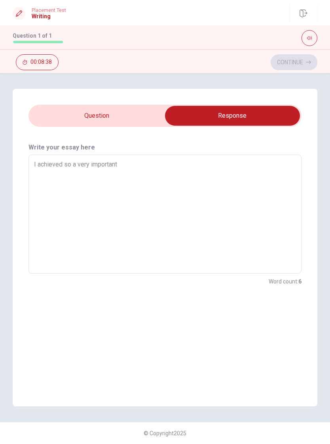
type textarea "I achieved som a very important"
type textarea "x"
type textarea "I achieved somo a very important"
type textarea "x"
type textarea "I achieved somot a very important"
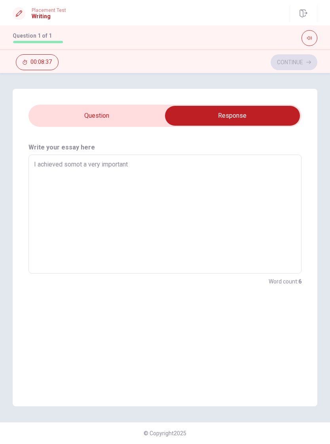
type textarea "x"
type textarea "I achieved somoth a very important"
type textarea "x"
type textarea "I achieved somothi a very important"
type textarea "x"
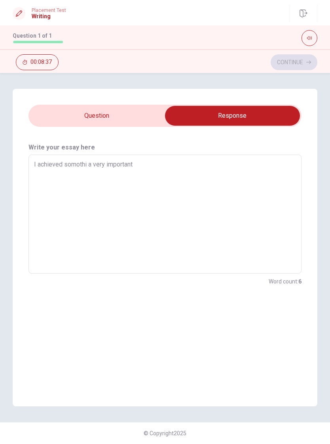
type textarea "I achieved somothin a very important"
type textarea "x"
type textarea "I achieved somothing a very important"
type textarea "x"
click at [152, 168] on textarea "I achieved somothing a very important" at bounding box center [165, 214] width 262 height 106
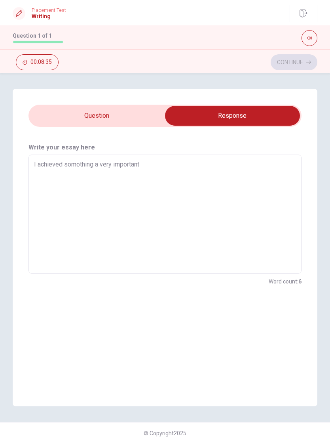
type textarea "I achieved somothing a very important f"
type textarea "x"
type textarea "I achieved somothing a very important fo"
type textarea "x"
type textarea "I achieved somothing a very important for"
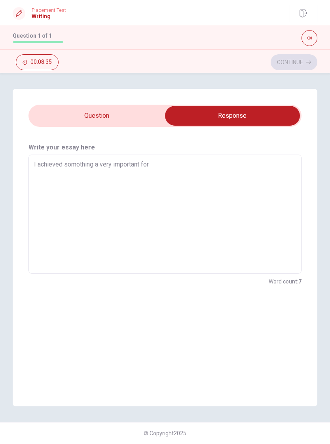
type textarea "x"
type textarea "I achieved somothing a very important for"
type textarea "x"
type textarea "I achieved somothing a very important for m"
type textarea "x"
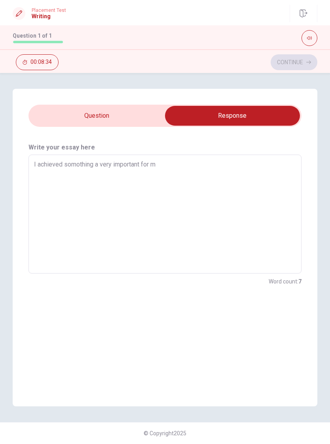
type textarea "I achieved somothing a very important for me"
type textarea "x"
type textarea "I achieved somothing a very important for me"
type textarea "x"
type textarea "I achieved somothing a very important for me"
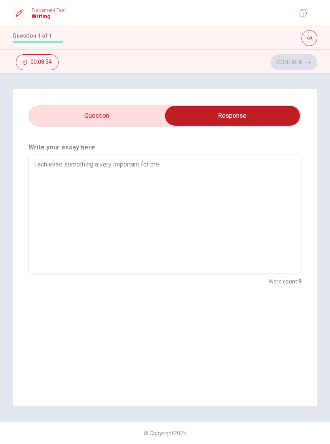
type textarea "x"
type textarea "I achieved somothing a very important for me,"
type textarea "x"
type textarea "I achieved somothing a very important for me,"
type textarea "x"
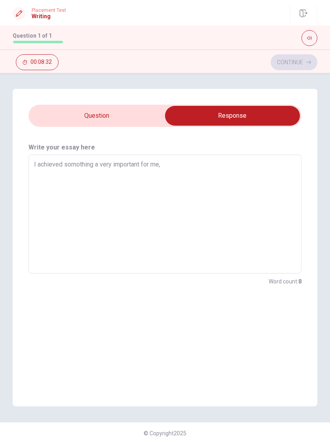
type textarea "I achieved somothing a very important for me, s"
type textarea "x"
type textarea "I achieved somothing a very important for me, so"
type textarea "x"
type textarea "I achieved somothing a very important for me, soc"
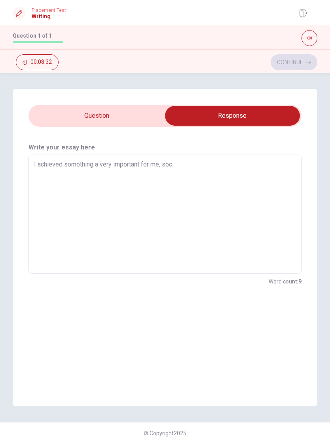
type textarea "x"
type textarea "I achieved somothing a very important for me, so"
type textarea "x"
type textarea "I achieved somothing a very important for me, so"
type textarea "x"
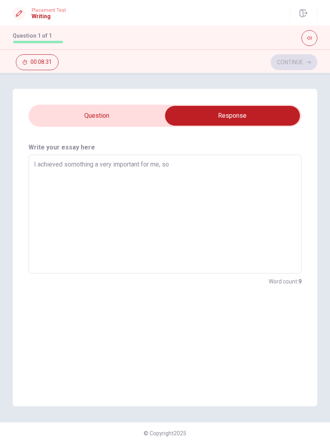
type textarea "I achieved somothing a very important for me, so o"
type textarea "x"
type textarea "I achieved somothing a very important for me, so oy"
type textarea "x"
type textarea "I achieved somothing a very important for me, so o"
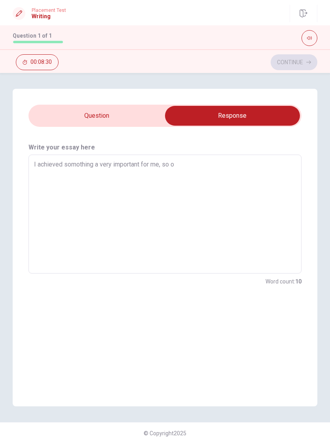
type textarea "x"
type textarea "I achieved somothing a very important for me, so"
type textarea "x"
type textarea "I achieved somothing a very important for me, so i"
type textarea "x"
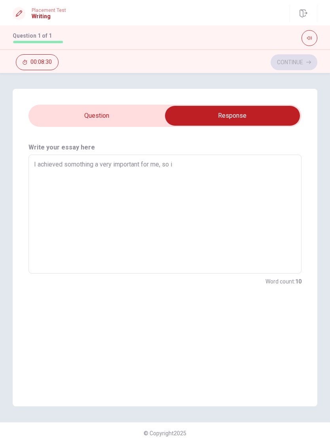
type textarea "I achieved somothing a very important for me, so it"
type textarea "x"
type textarea "I achieved somothing a very important for me, so it."
type textarea "x"
type textarea "I achieved somothing a very important for me, so it.s"
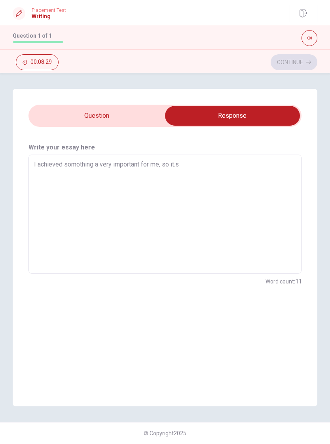
type textarea "x"
type textarea "I achieved somothing a very important for me, so it."
type textarea "x"
type textarea "I achieved somothing a very important for me, so it.,"
type textarea "x"
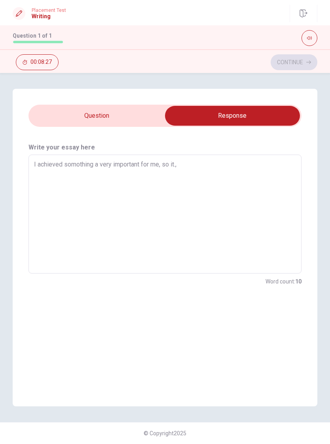
type textarea "I achieved somothing a very important for me, so it."
type textarea "x"
type textarea "I achieved somothing a very important for me, so it"
type textarea "x"
type textarea "I achieved somothing a very important for me, so it."
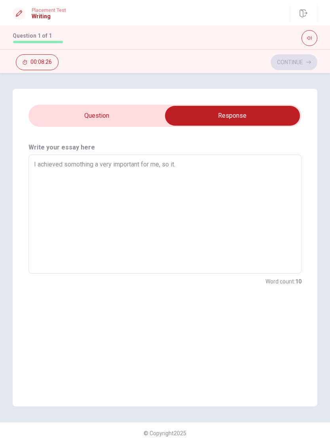
type textarea "x"
type textarea "I achieved somothing a very important for me, so it"
type textarea "x"
type textarea "I achieved somothing a very important for me, so it""
type textarea "x"
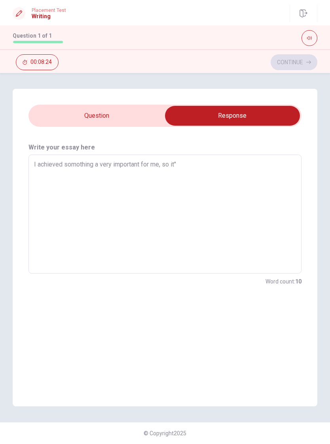
type textarea "I achieved somothing a very important for me, so it"
type textarea "x"
type textarea "I achieved somothing a very important for me, so it‘"
type textarea "x"
type textarea "I achieved somothing a very important for me, so it‘s"
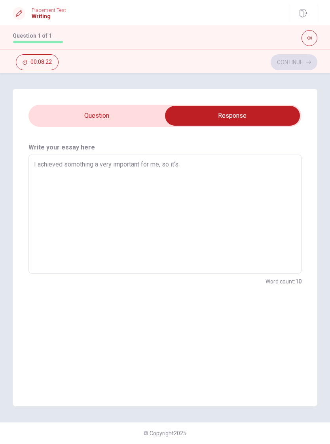
type textarea "x"
type textarea "I achieved somothing a very important for me, so it‘s"
type textarea "x"
type textarea "I achieved somothing a very important for me, so it‘s t"
type textarea "x"
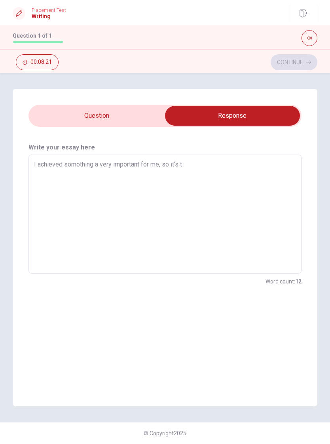
type textarea "I achieved somothing a very important for me, so it‘s th"
type textarea "x"
type textarea "I achieved somothing a very important for me, so it‘s thi"
type textarea "x"
type textarea "I achieved somothing a very important for me, so it‘s this"
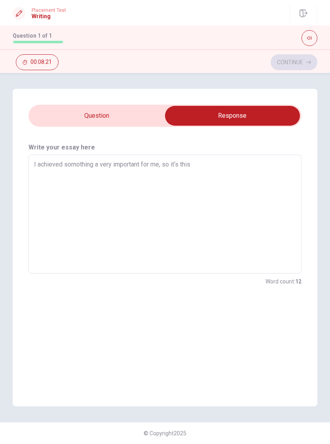
type textarea "x"
type textarea "I achieved somothing a very important for me, so it‘s this"
type textarea "x"
type textarea "I achieved somothing a very important for me, so it‘s this t"
type textarea "x"
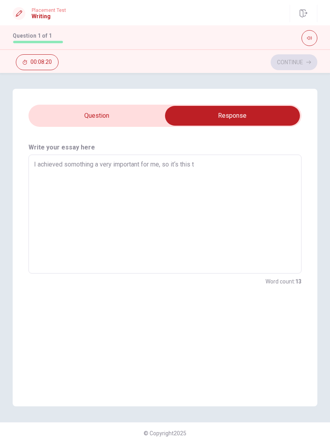
type textarea "I achieved somothing a very important for me, so it‘s this tr"
type textarea "x"
type textarea "I achieved somothing a very important for me, so it‘s this tra"
type textarea "x"
type textarea "I achieved somothing a very important for me, so it‘s this trav"
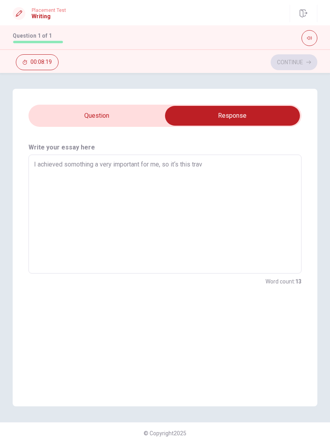
type textarea "x"
type textarea "I achieved somothing a very important for me, so it‘s this trave"
type textarea "x"
type textarea "I achieved somothing a very important for me, so it‘s this travel"
type textarea "x"
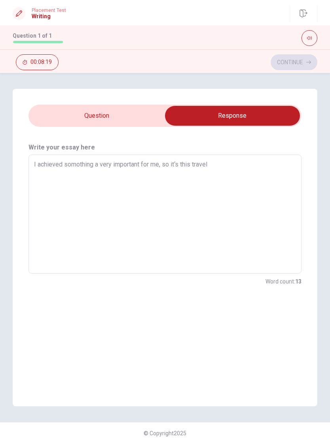
type textarea "I achieved somothing a very important for me, so it‘s this travel"
type textarea "x"
type textarea "I achieved somothing a very important for me, so it‘s this travel b"
type textarea "x"
type textarea "I achieved somothing a very important for me, so it‘s this travel be"
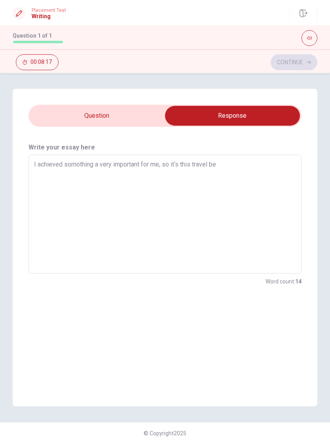
type textarea "x"
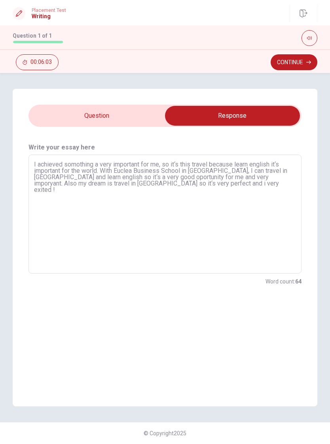
click at [58, 187] on textarea "I achieved somothing a very important for me, so it‘s this travel because learn…" at bounding box center [165, 214] width 262 height 106
click at [57, 185] on textarea "I achieved somothing a very important for me, so it‘s this travel because learn…" at bounding box center [165, 214] width 262 height 106
click at [299, 65] on button "Continue" at bounding box center [294, 62] width 47 height 16
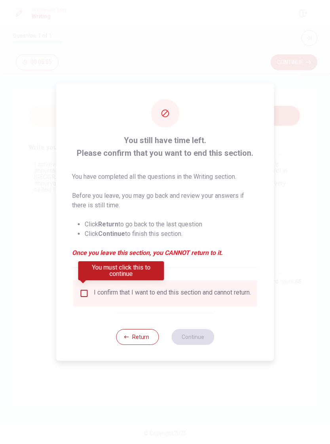
click at [82, 293] on input "You must click this to continue" at bounding box center [85, 293] width 10 height 10
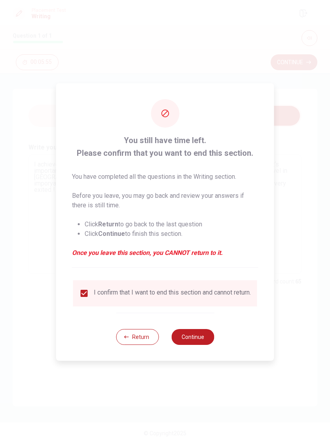
click at [199, 301] on button "Continue" at bounding box center [193, 337] width 43 height 16
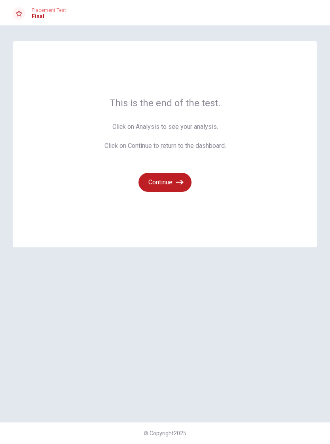
click at [176, 177] on button "Continue" at bounding box center [165, 182] width 53 height 19
